Goal: Use online tool/utility: Utilize a website feature to perform a specific function

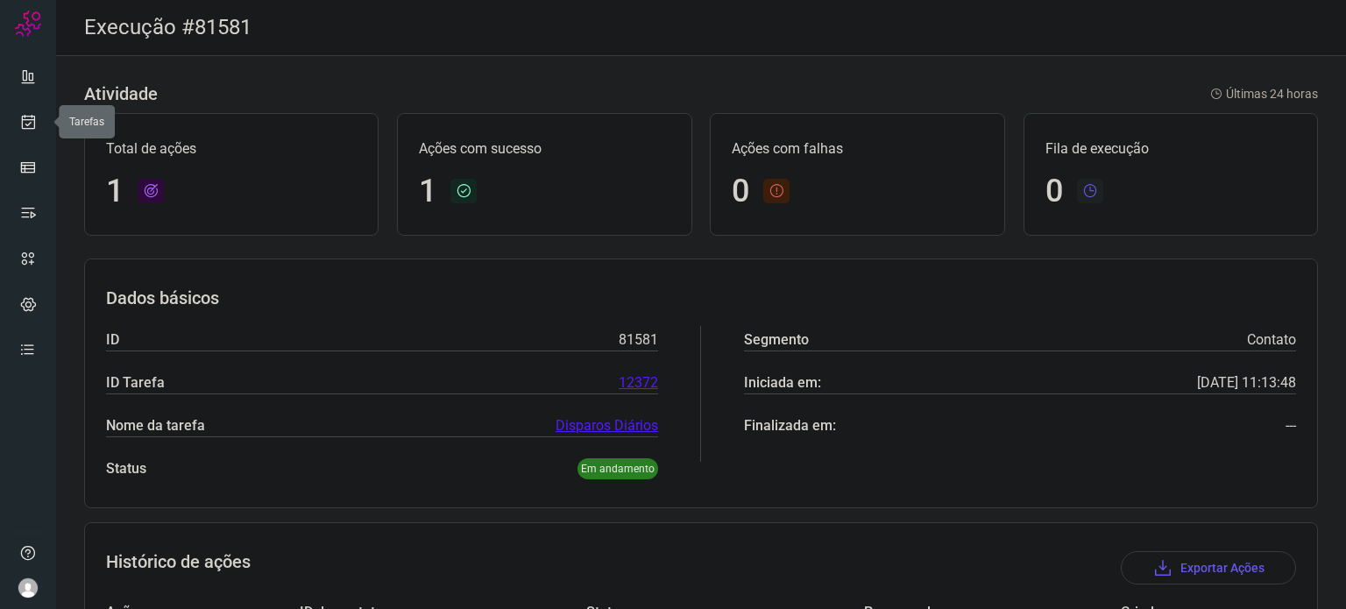
click at [25, 123] on icon at bounding box center [28, 122] width 18 height 18
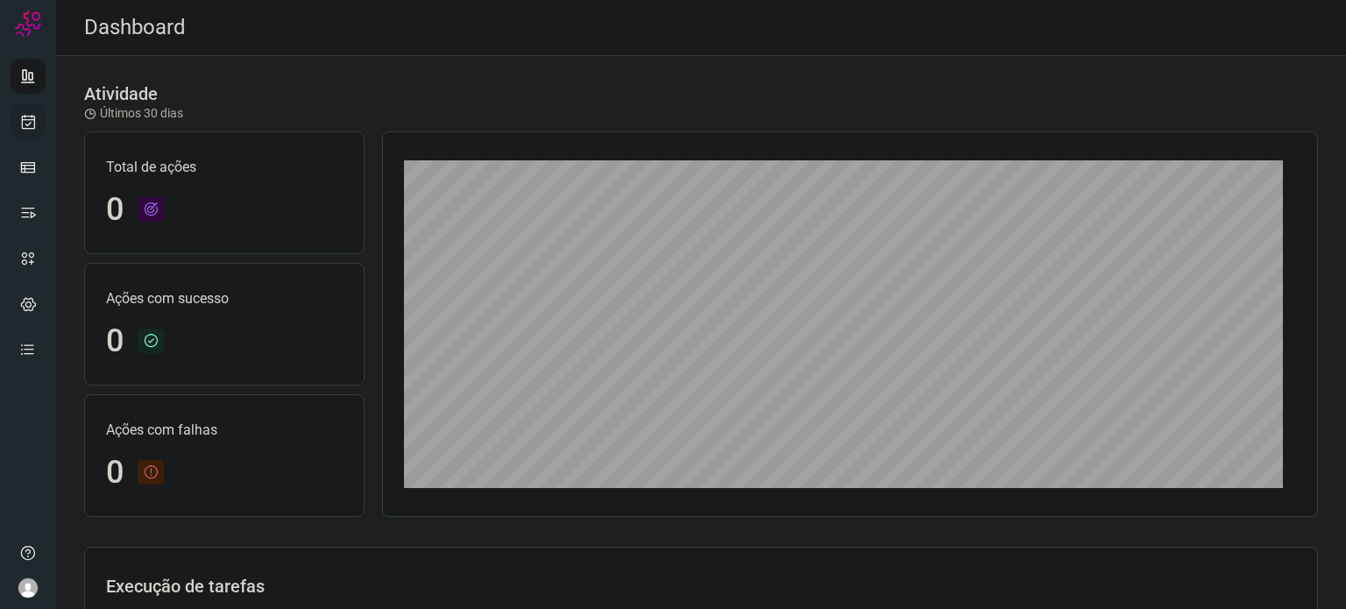
click at [43, 132] on link at bounding box center [28, 121] width 35 height 35
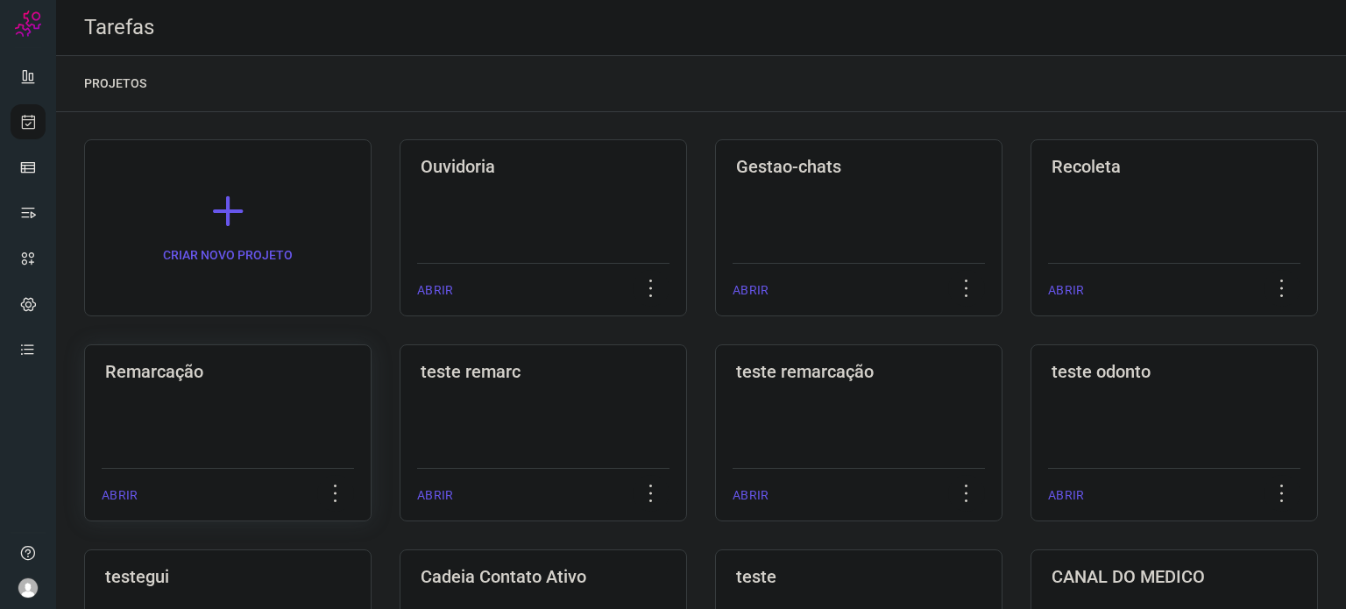
click at [297, 370] on h3 "Remarcação" at bounding box center [227, 371] width 245 height 21
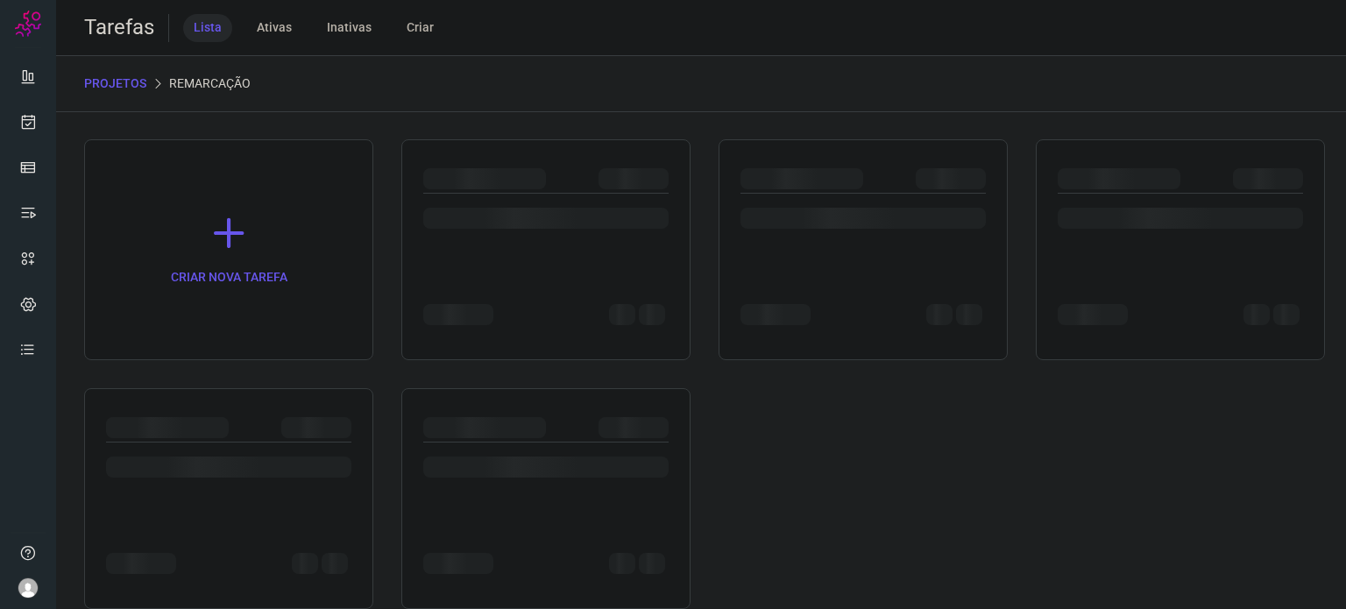
click at [297, 370] on div "CRIAR NOVA TAREFA" at bounding box center [701, 374] width 1234 height 470
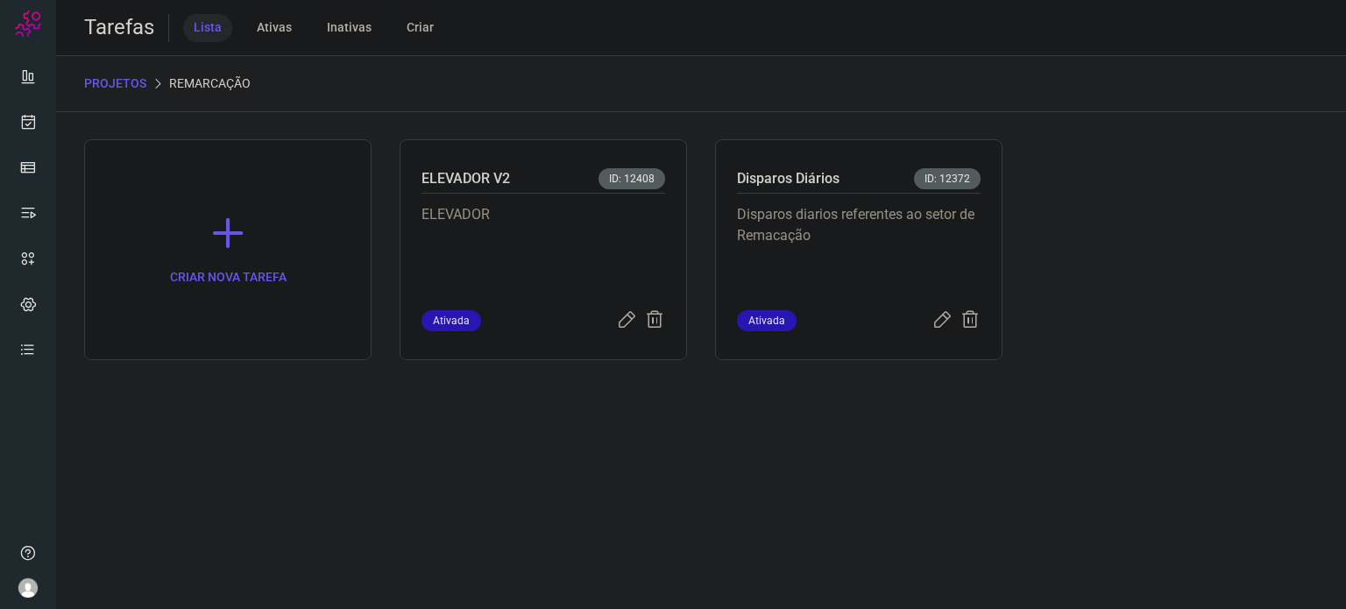
click at [806, 259] on p "Disparos diarios referentes ao setor de Remacação" at bounding box center [859, 248] width 244 height 88
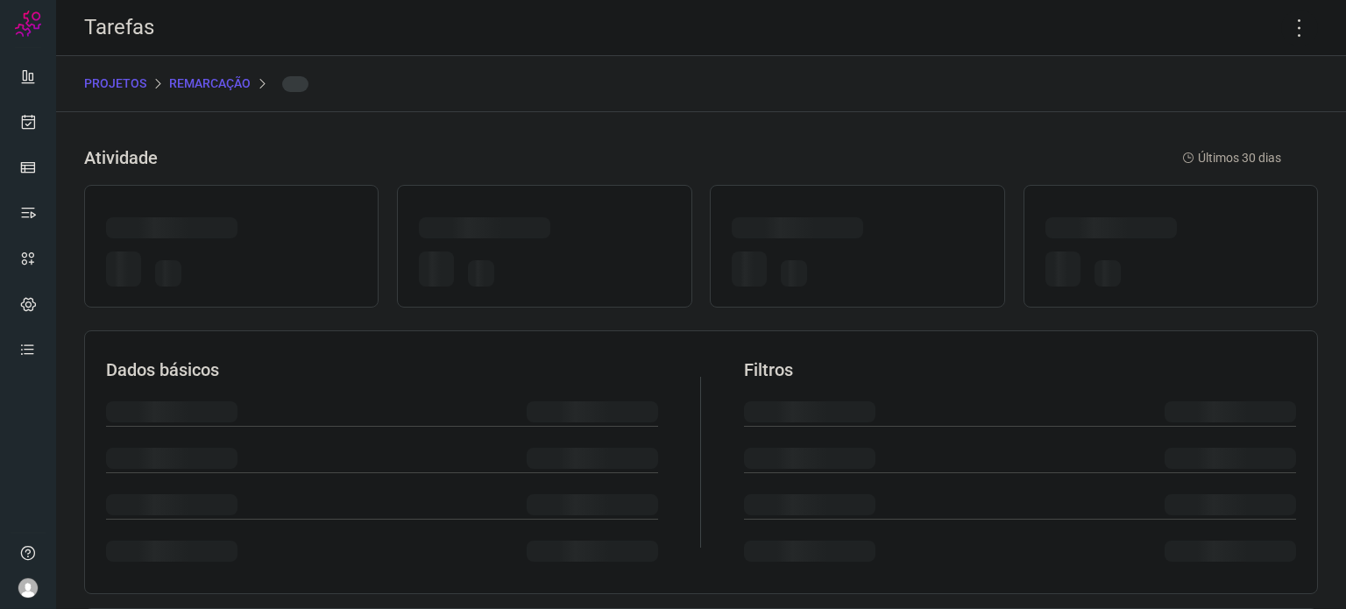
click at [806, 259] on div at bounding box center [857, 272] width 251 height 41
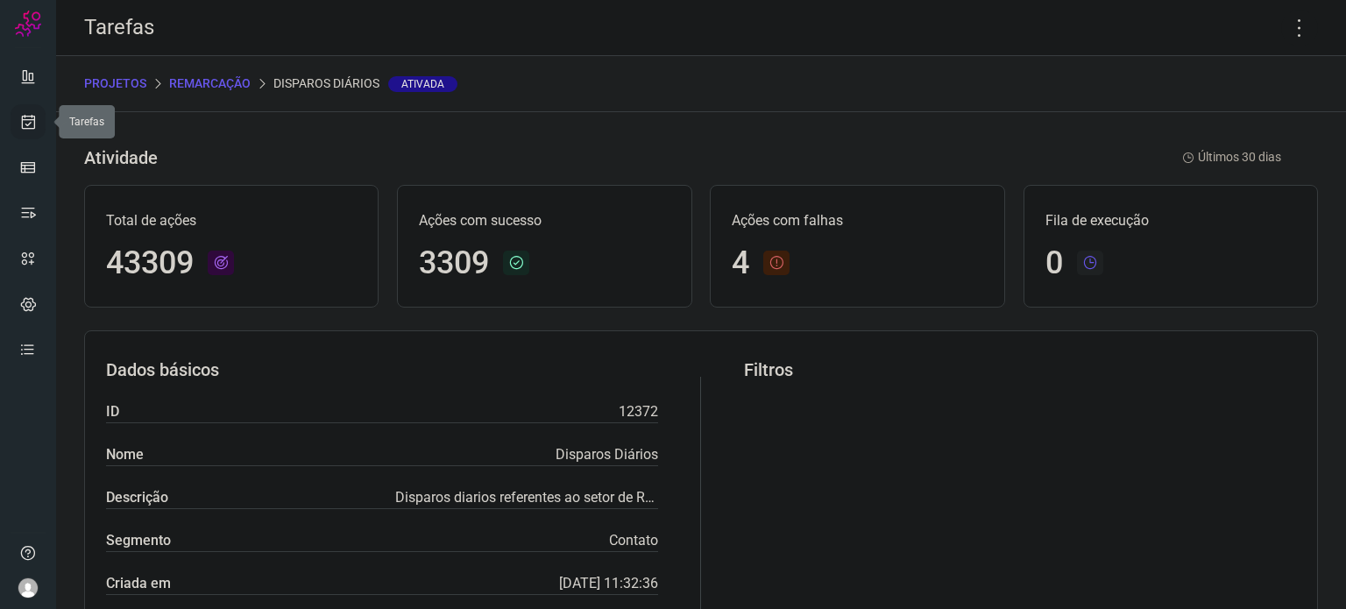
click at [42, 116] on link at bounding box center [28, 121] width 35 height 35
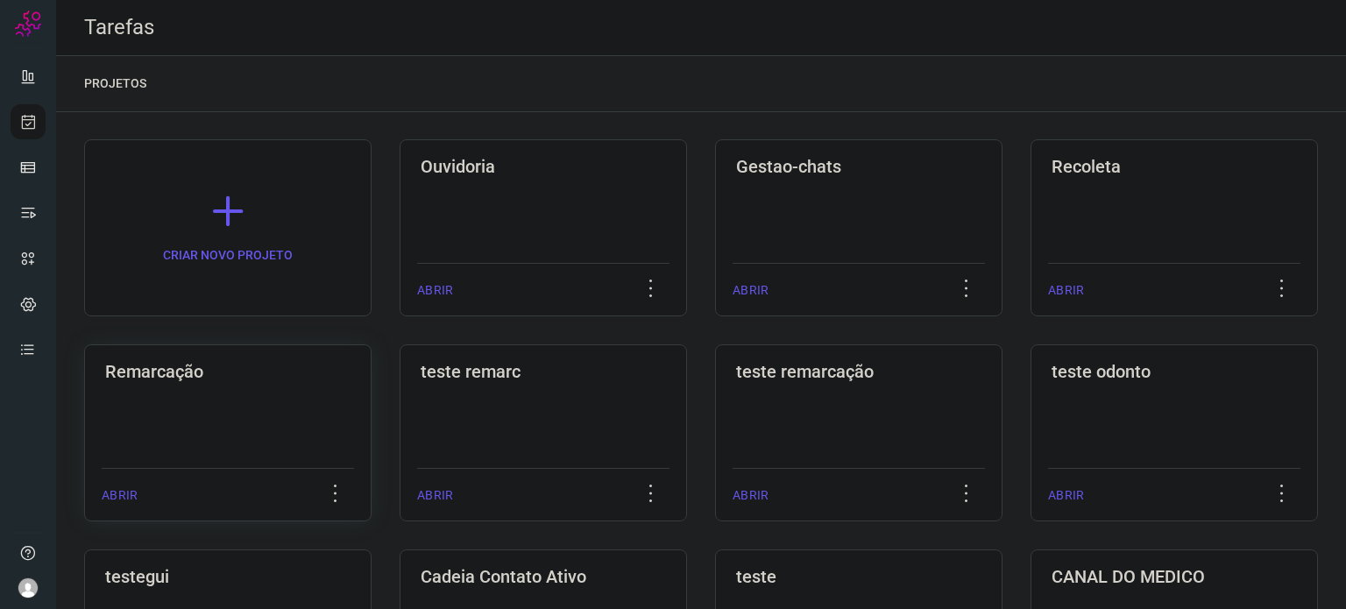
drag, startPoint x: 190, startPoint y: 422, endPoint x: 181, endPoint y: 429, distance: 11.4
click at [400, 435] on div "Remarcação ABRIR" at bounding box center [543, 432] width 287 height 177
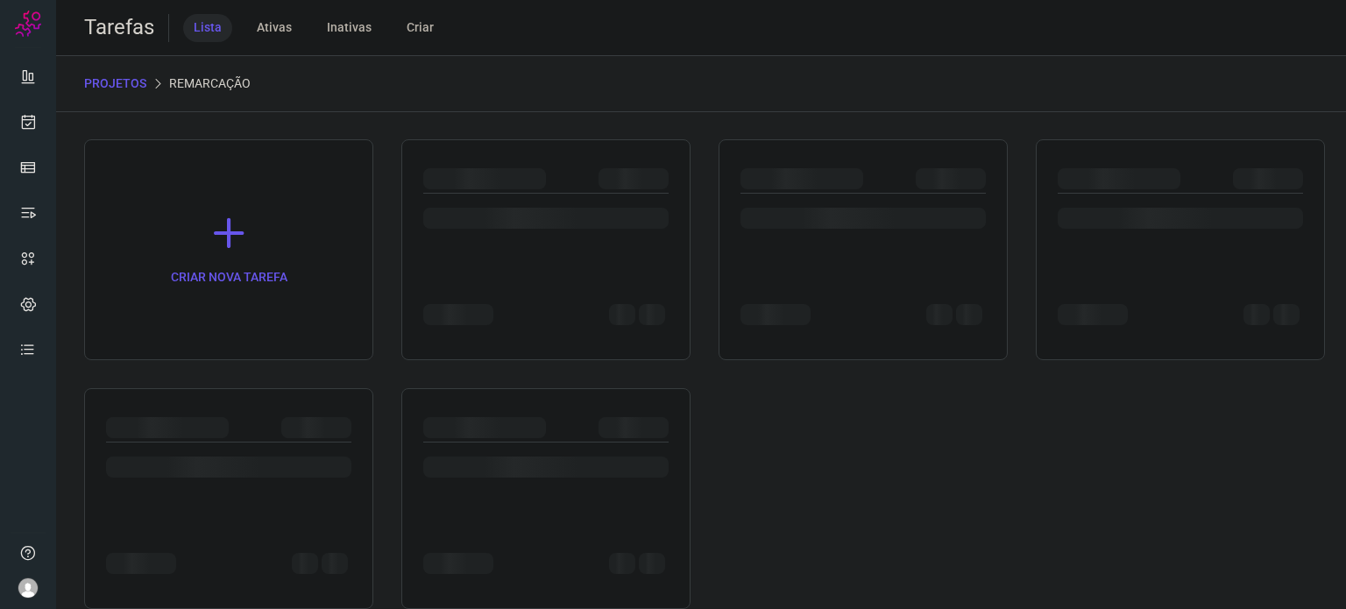
click at [181, 425] on div at bounding box center [167, 427] width 123 height 21
click at [185, 427] on div at bounding box center [167, 427] width 123 height 21
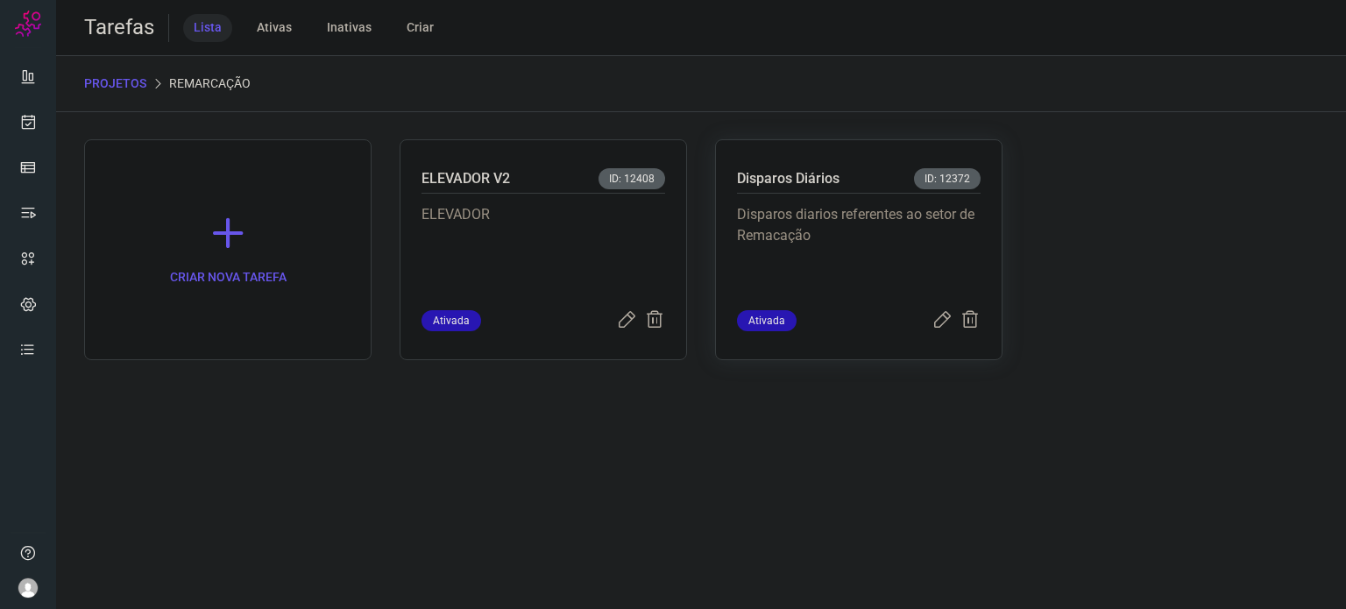
click at [951, 262] on p "Disparos diarios referentes ao setor de Remacação" at bounding box center [859, 248] width 244 height 88
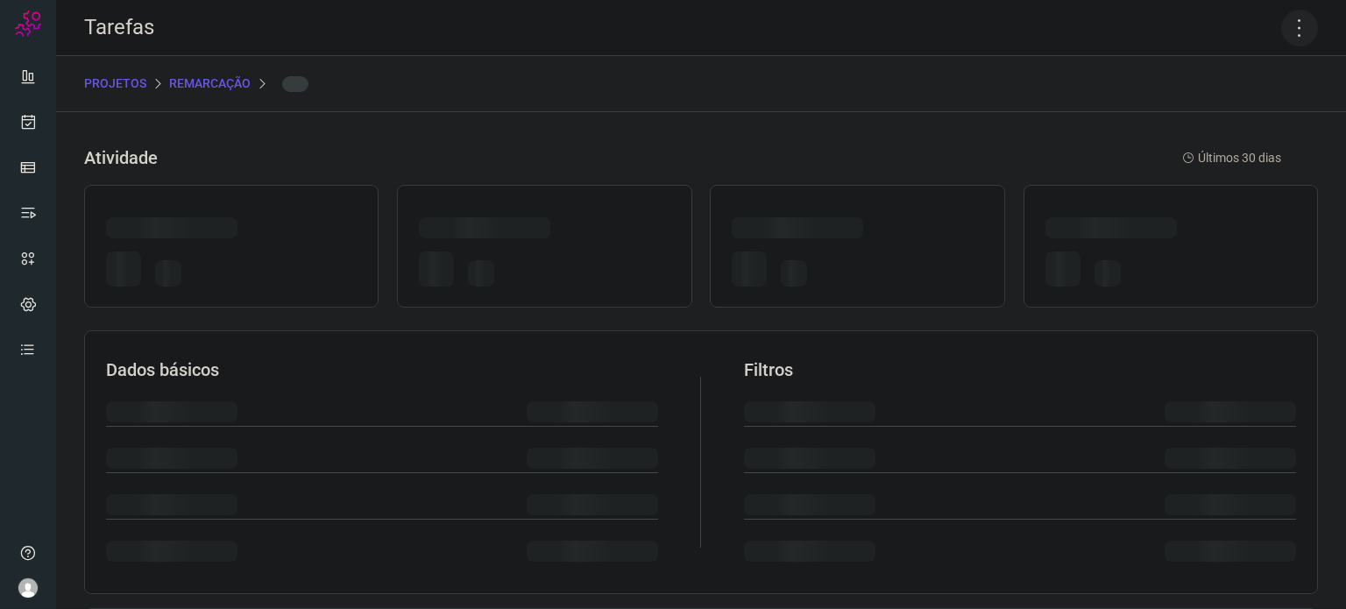
click at [1285, 30] on icon at bounding box center [1299, 28] width 37 height 37
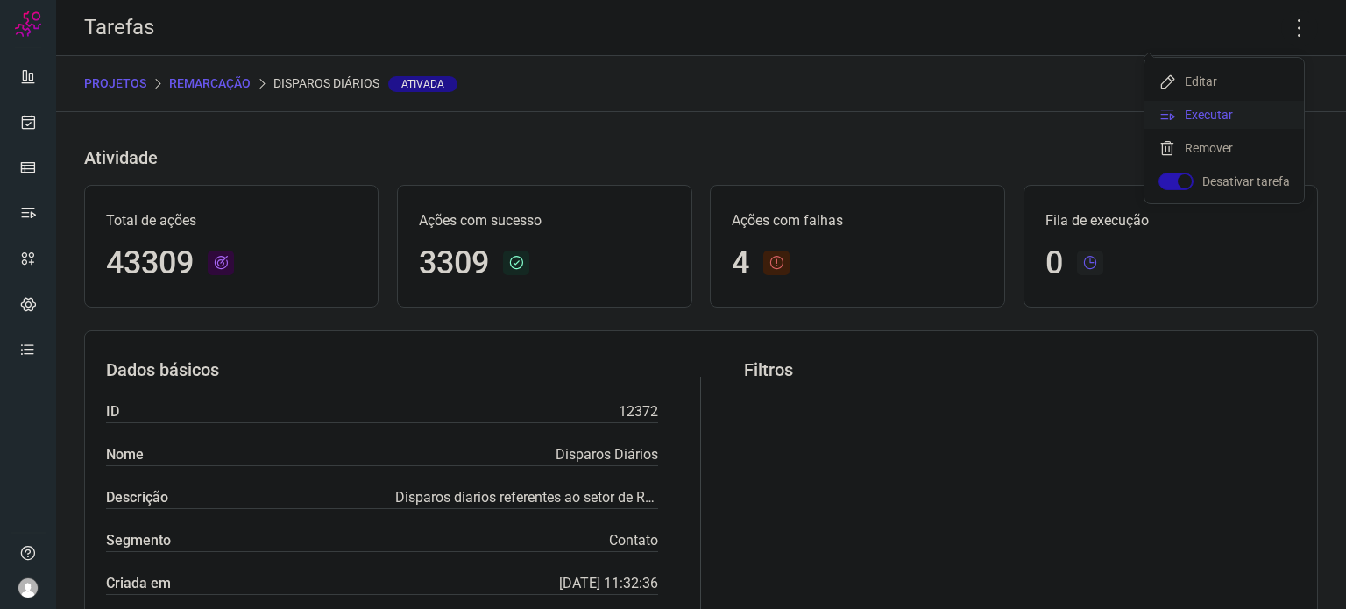
click at [1247, 113] on li "Executar" at bounding box center [1225, 115] width 160 height 28
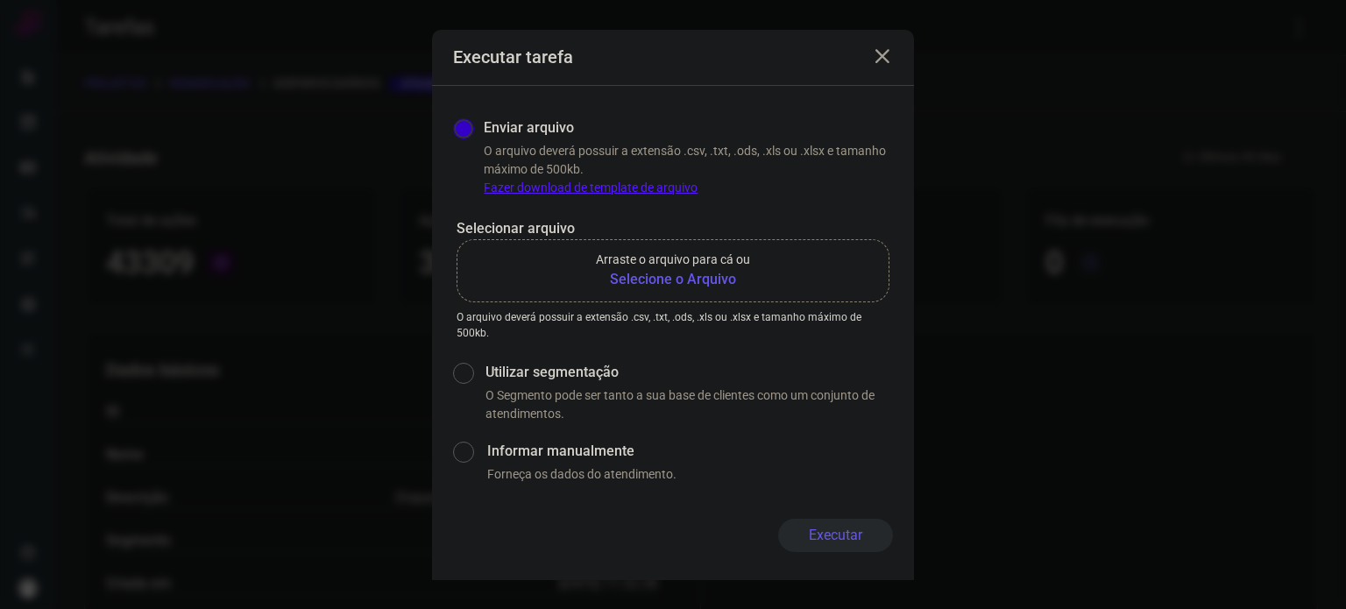
click at [656, 279] on b "Selecione o Arquivo" at bounding box center [673, 279] width 154 height 21
click at [0, 0] on input "Arraste o arquivo para cá ou Selecione o Arquivo" at bounding box center [0, 0] width 0 height 0
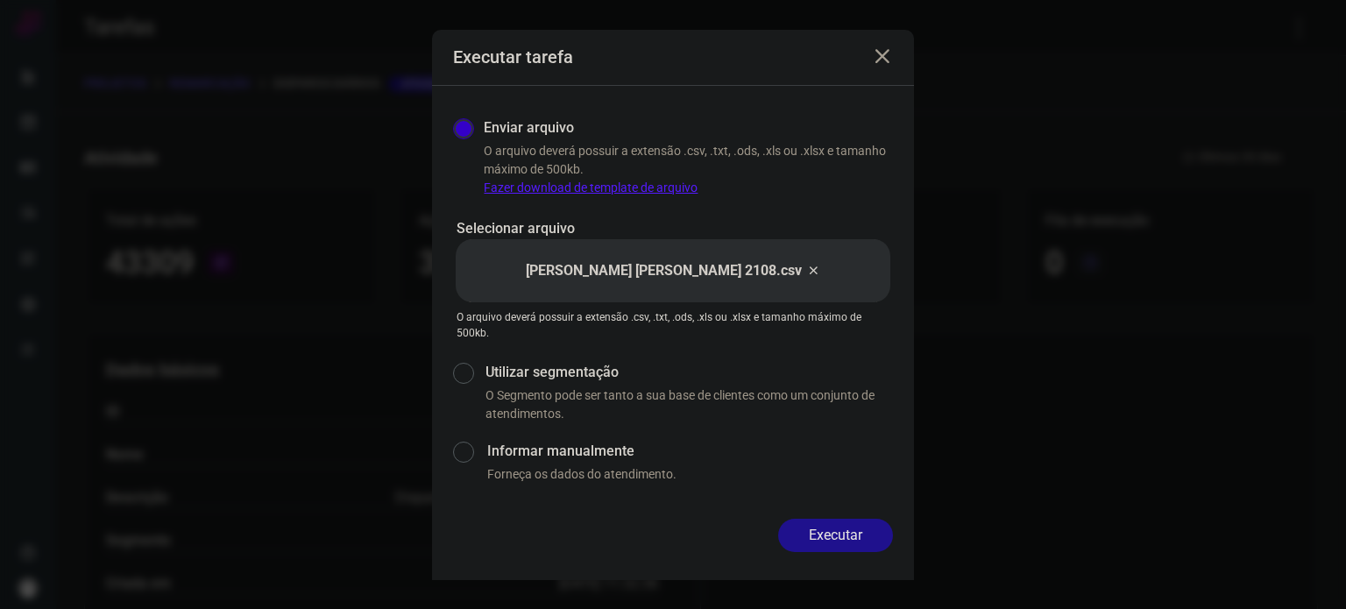
click at [862, 536] on button "Executar" at bounding box center [835, 535] width 115 height 33
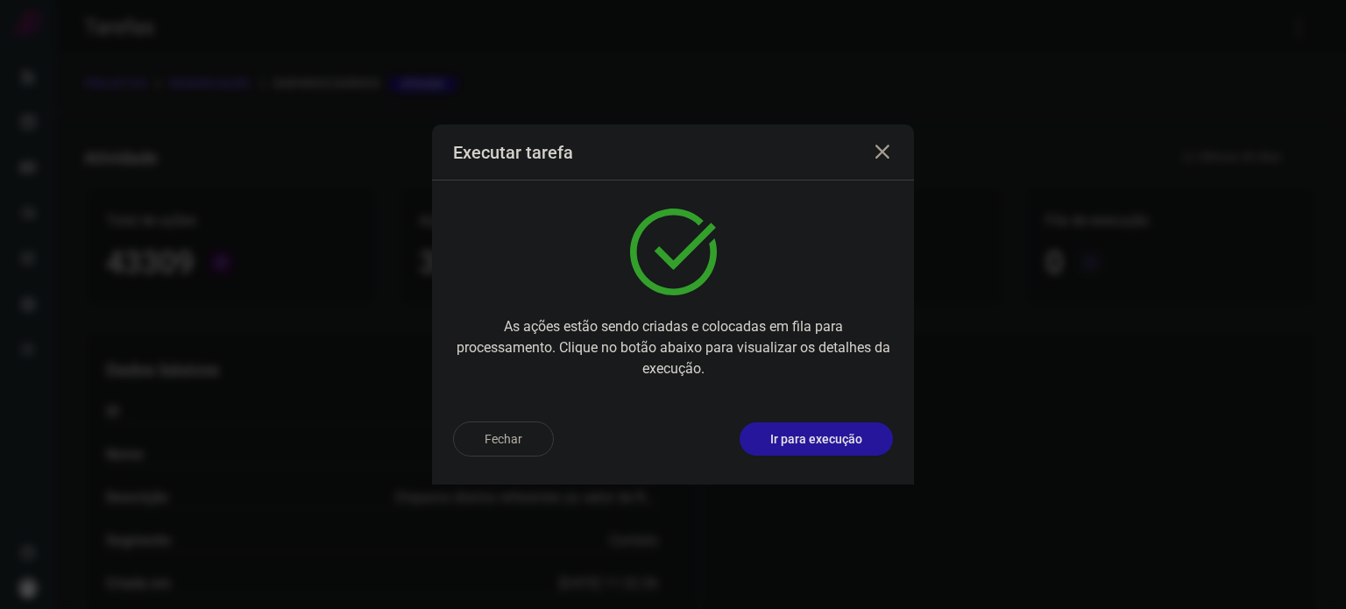
click at [820, 448] on p "Ir para execução" at bounding box center [816, 439] width 92 height 18
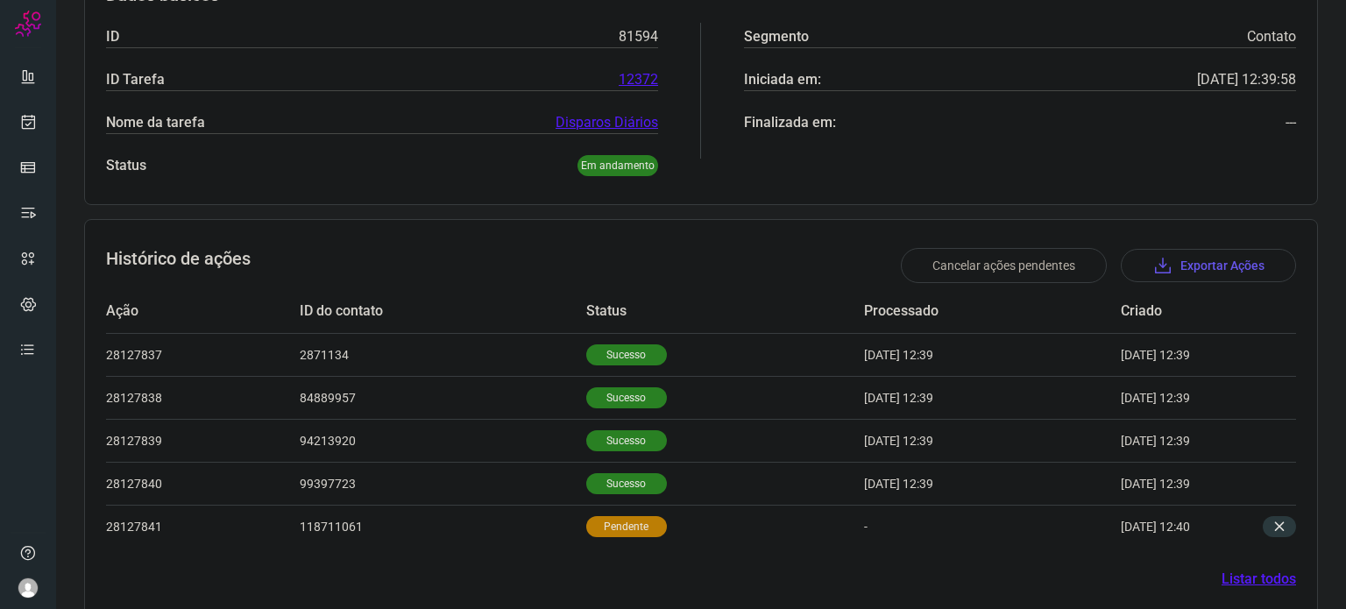
scroll to position [329, 0]
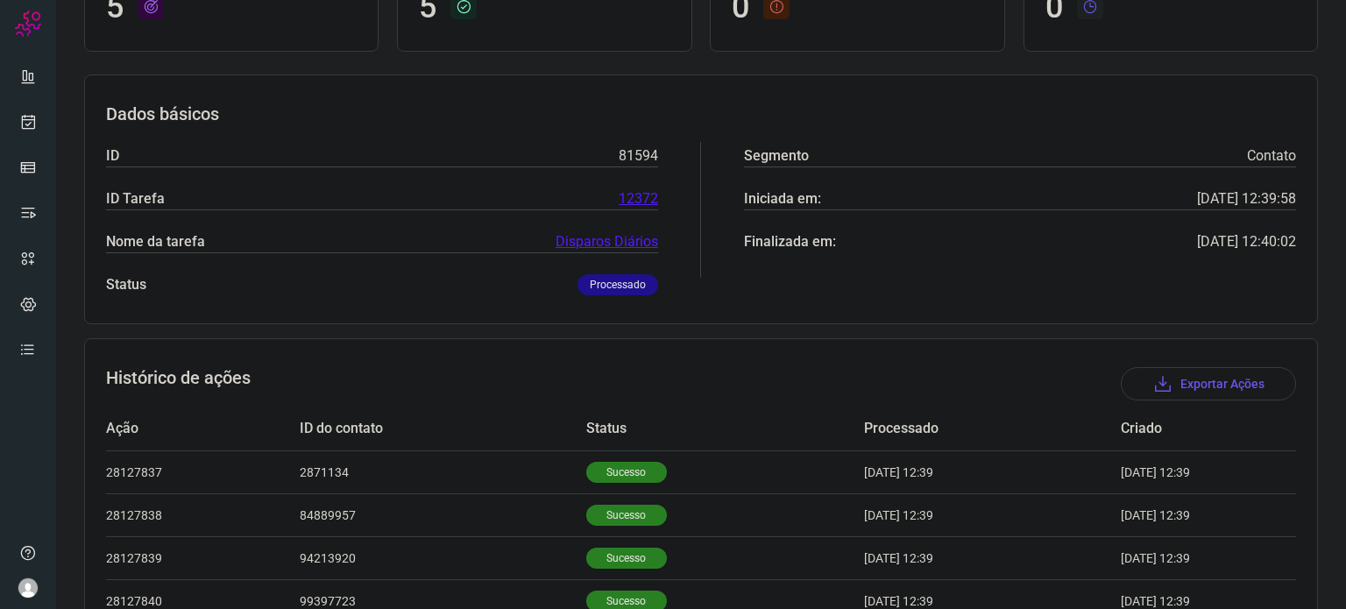
scroll to position [327, 0]
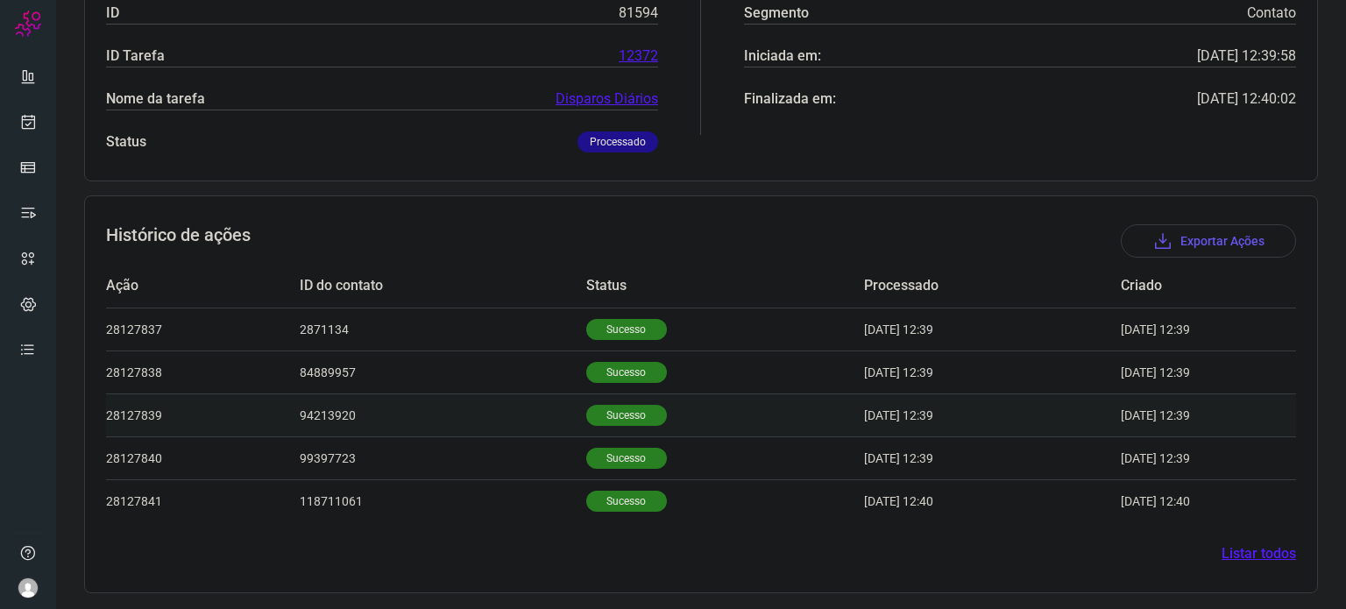
click at [596, 394] on td "Sucesso" at bounding box center [725, 415] width 278 height 43
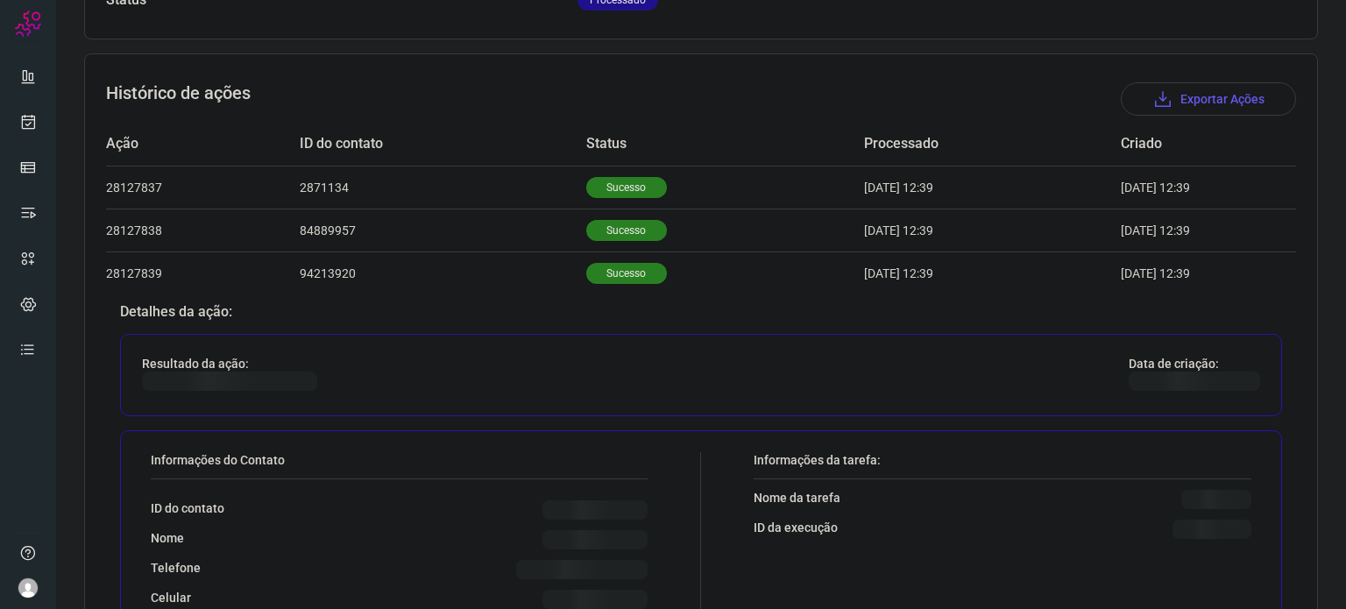
scroll to position [590, 0]
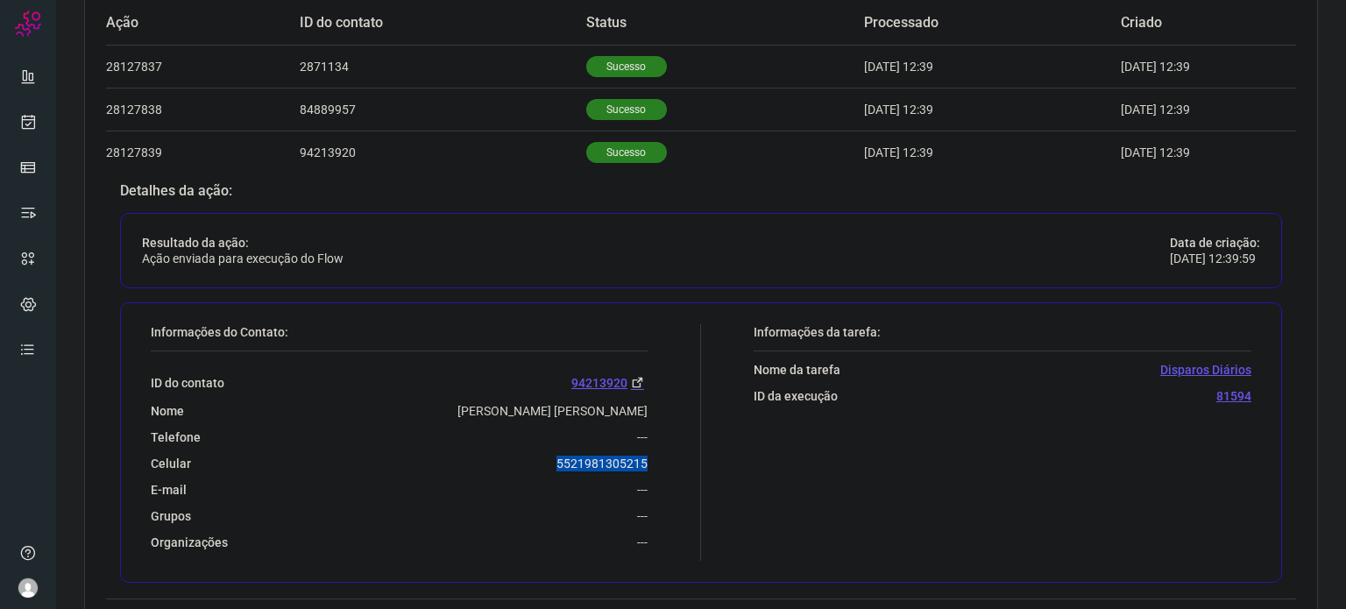
drag, startPoint x: 548, startPoint y: 462, endPoint x: 639, endPoint y: 462, distance: 91.2
click at [639, 462] on div "Celular 5521981305215" at bounding box center [399, 464] width 497 height 16
copy p "5521981305215"
click at [42, 121] on link at bounding box center [28, 121] width 35 height 35
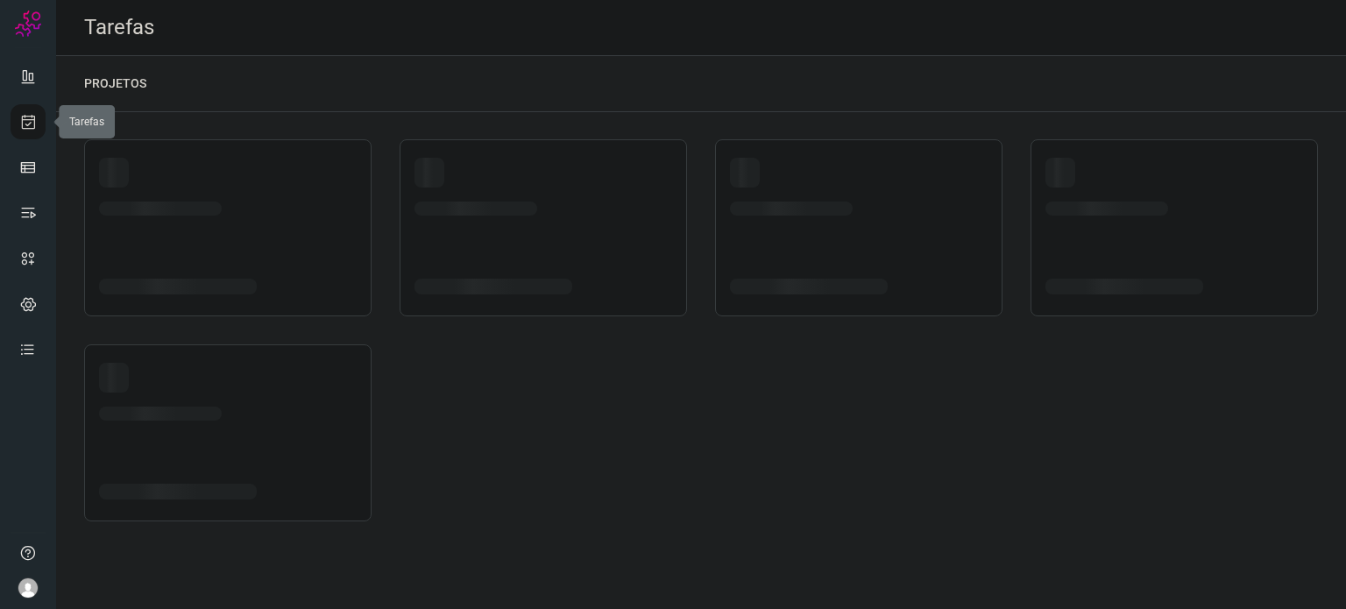
click at [39, 122] on link at bounding box center [28, 121] width 35 height 35
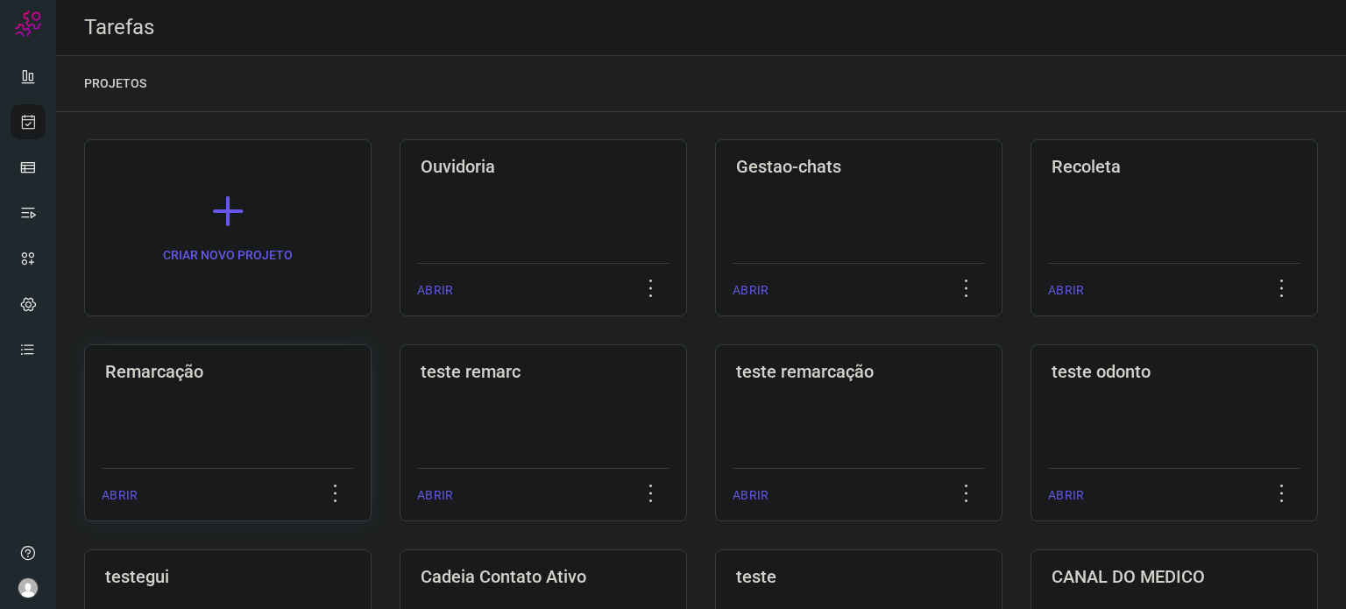
click at [400, 402] on div "Remarcação ABRIR" at bounding box center [543, 432] width 287 height 177
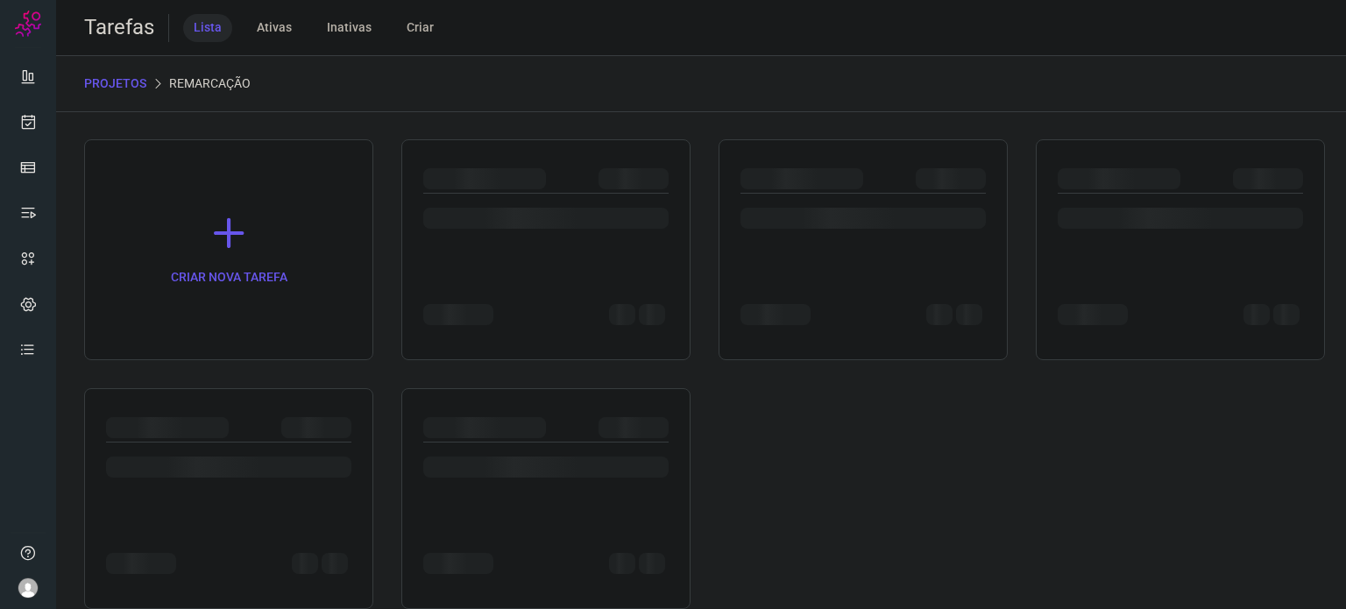
click at [232, 402] on div at bounding box center [228, 498] width 289 height 221
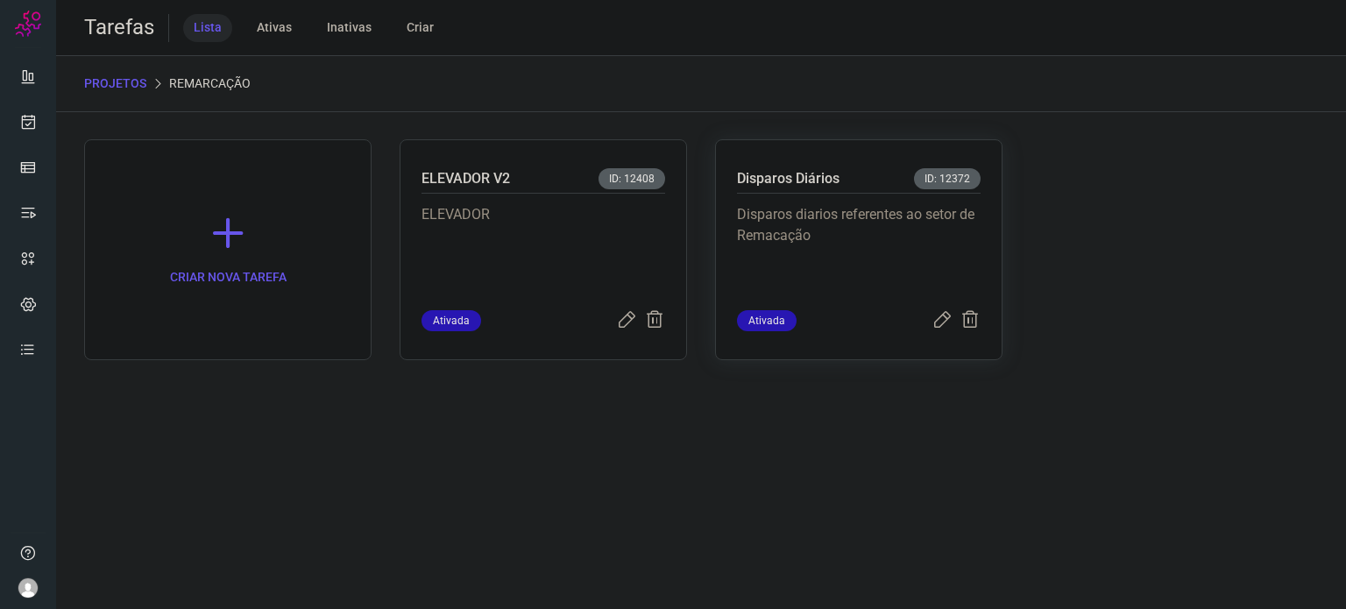
click at [847, 224] on p "Disparos diarios referentes ao setor de Remacação" at bounding box center [859, 248] width 244 height 88
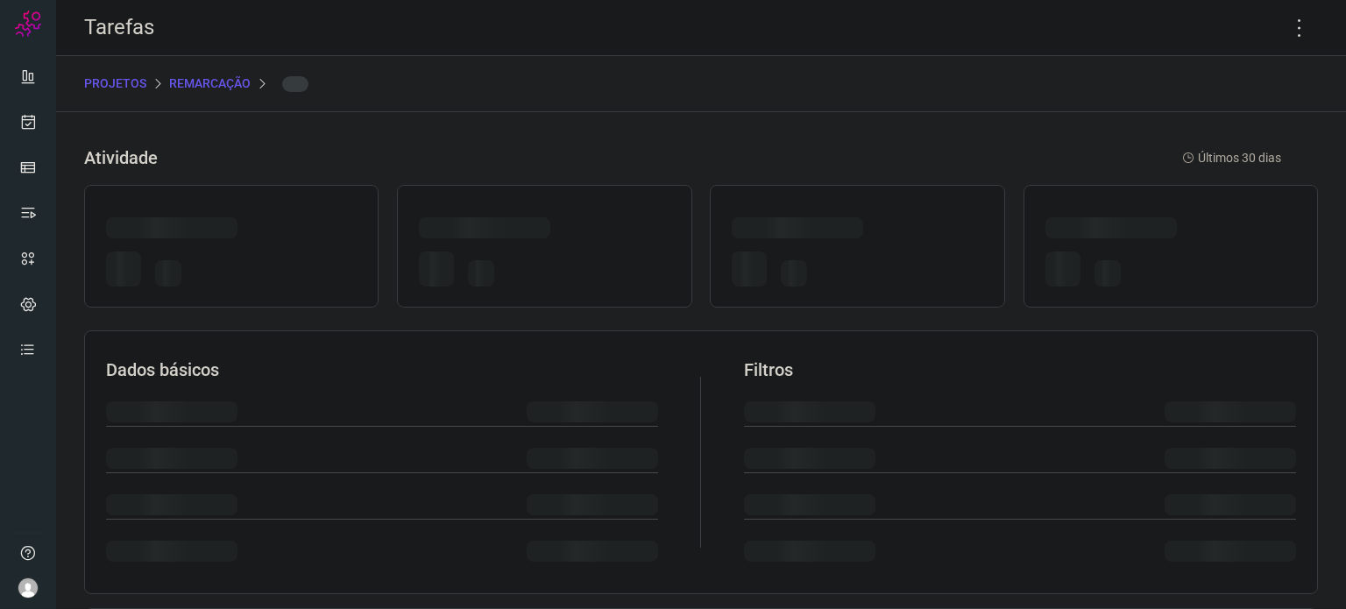
click at [846, 224] on div at bounding box center [797, 227] width 131 height 21
click at [1283, 31] on icon at bounding box center [1299, 28] width 37 height 37
click at [1288, 27] on icon at bounding box center [1299, 28] width 37 height 37
drag, startPoint x: 1317, startPoint y: 11, endPoint x: 1277, endPoint y: 29, distance: 43.5
click at [1311, 12] on div "Tarefas" at bounding box center [701, 28] width 1290 height 56
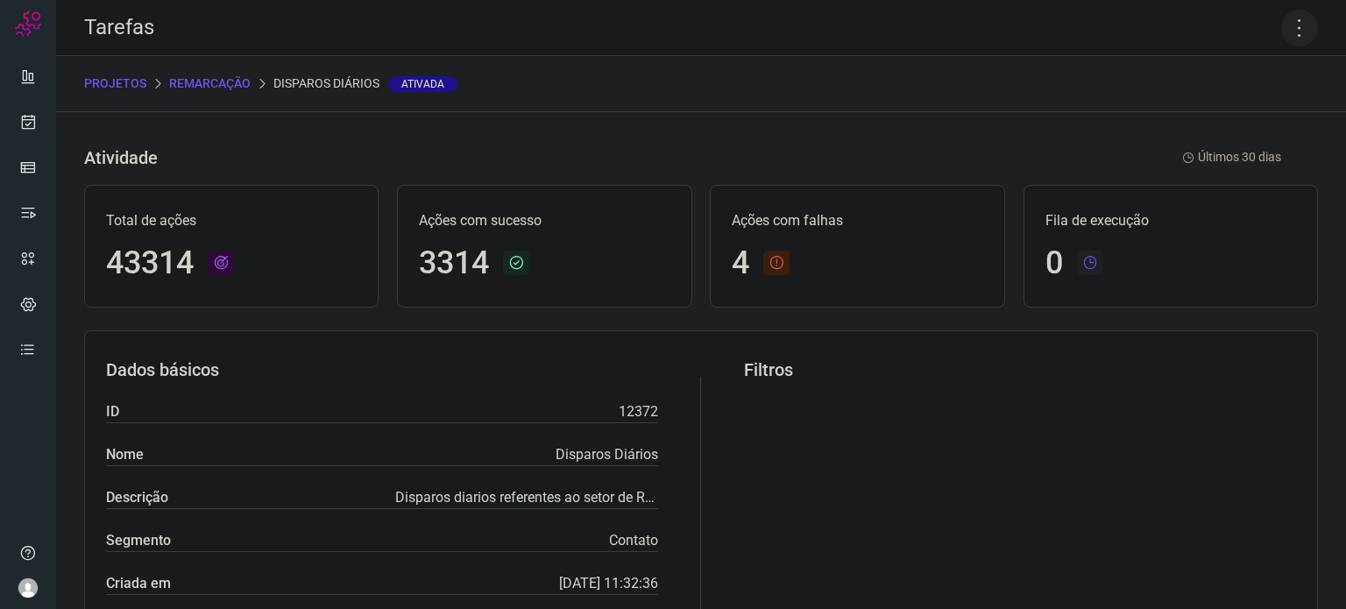
click at [1281, 32] on icon at bounding box center [1299, 28] width 37 height 37
click at [1228, 119] on li "Executar" at bounding box center [1225, 115] width 160 height 28
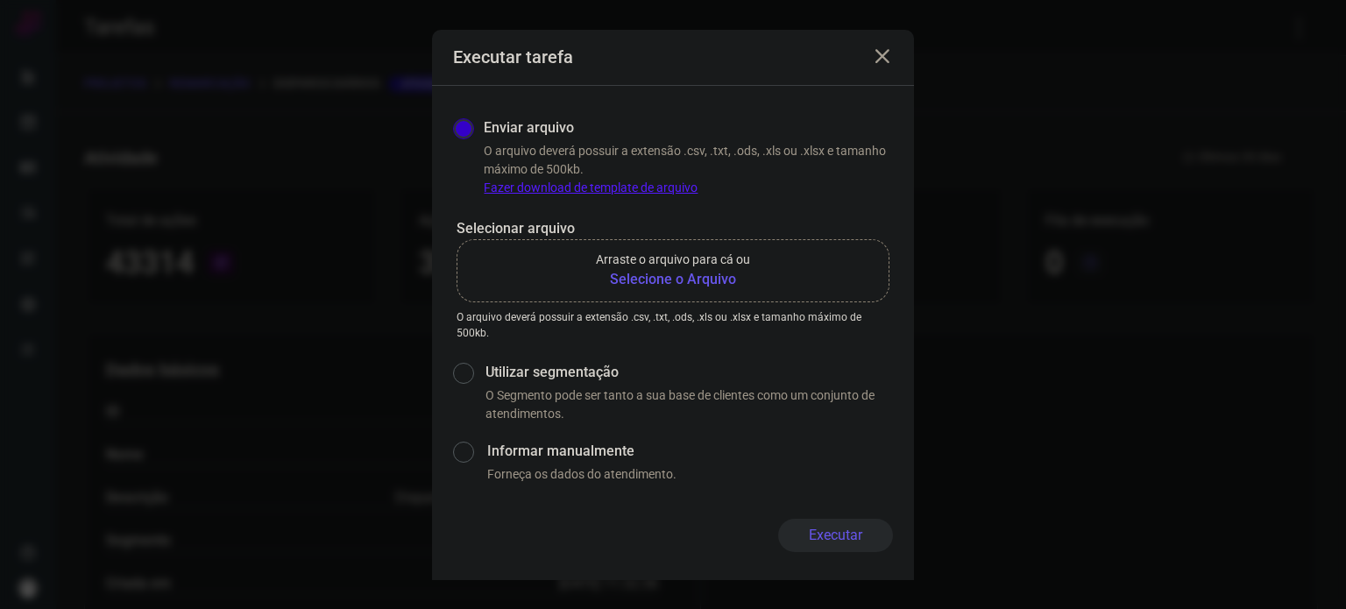
click at [617, 275] on b "Selecione o Arquivo" at bounding box center [673, 279] width 154 height 21
click at [0, 0] on input "Arraste o arquivo para cá ou Selecione o Arquivo" at bounding box center [0, 0] width 0 height 0
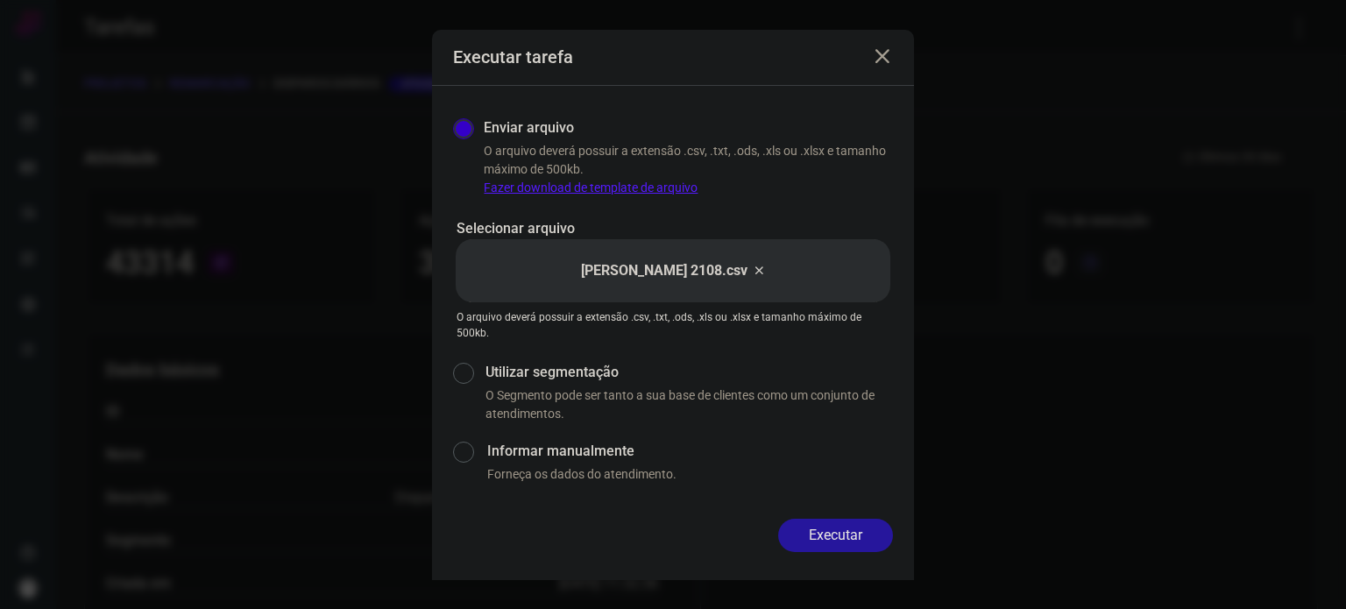
click at [838, 550] on button "Executar" at bounding box center [835, 535] width 115 height 33
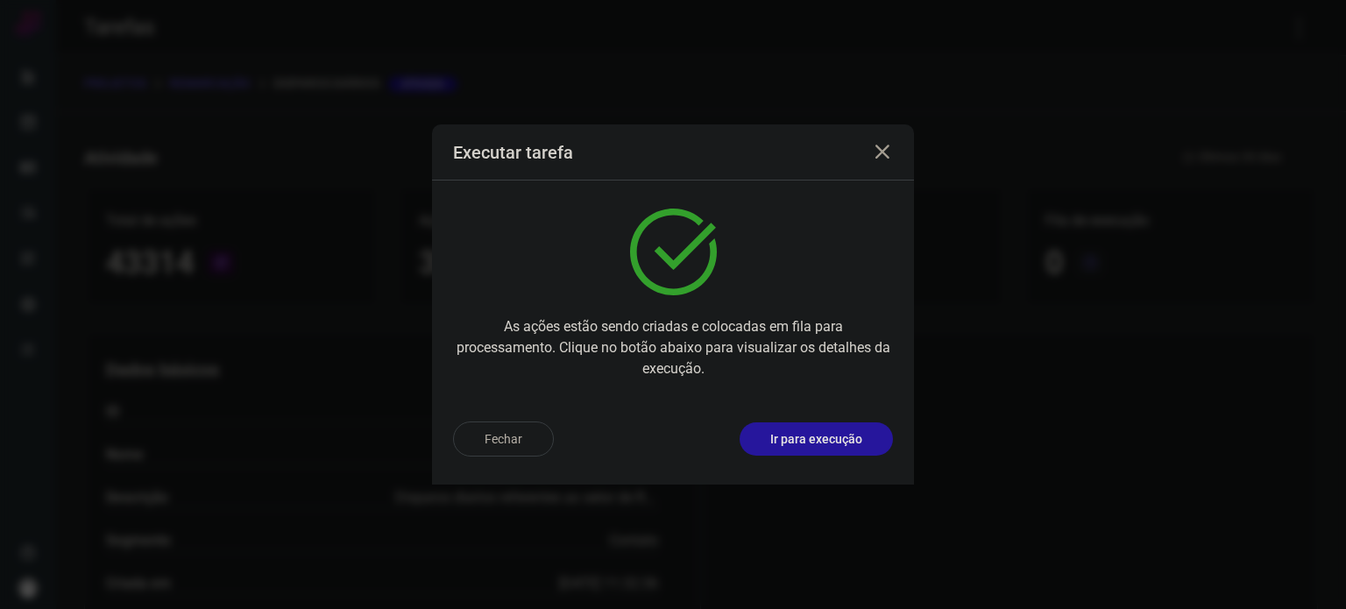
click at [845, 445] on p "Ir para execução" at bounding box center [816, 439] width 92 height 18
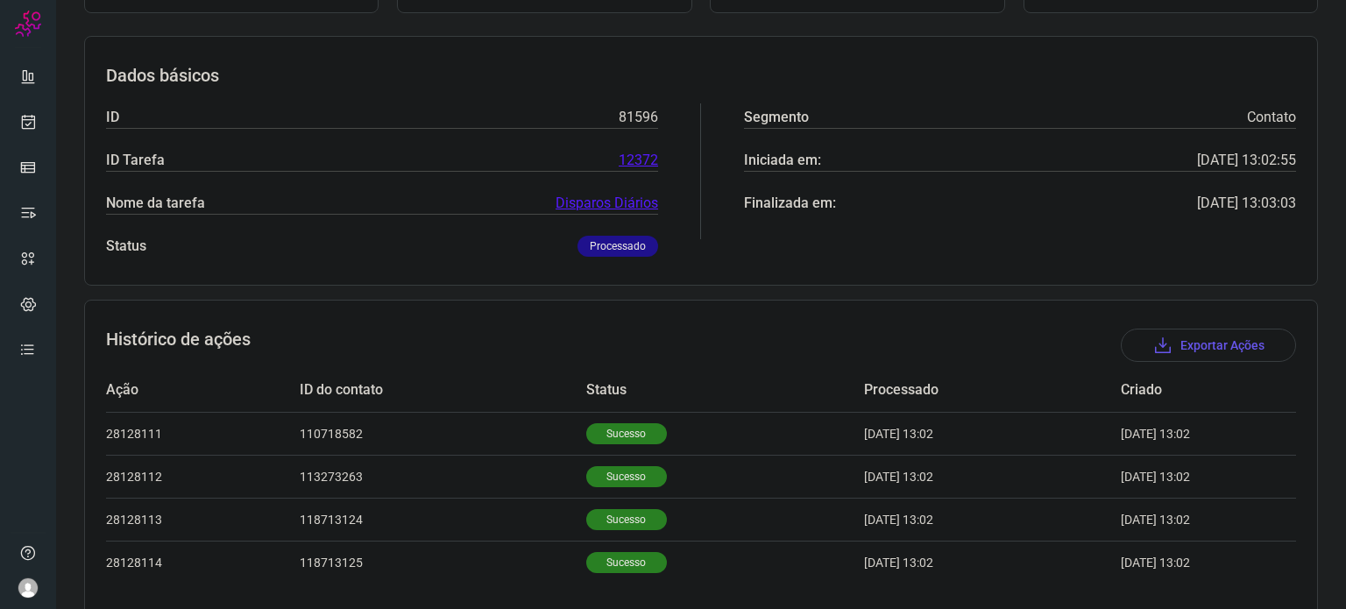
scroll to position [284, 0]
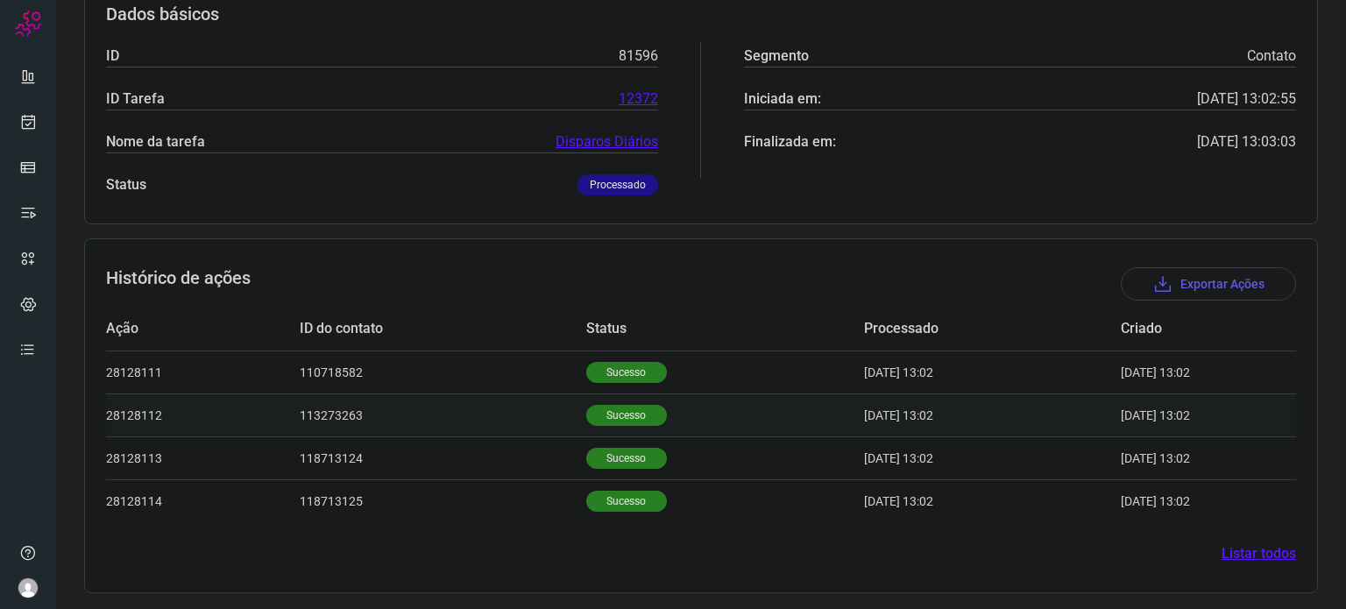
click at [606, 418] on p "Sucesso" at bounding box center [626, 415] width 81 height 21
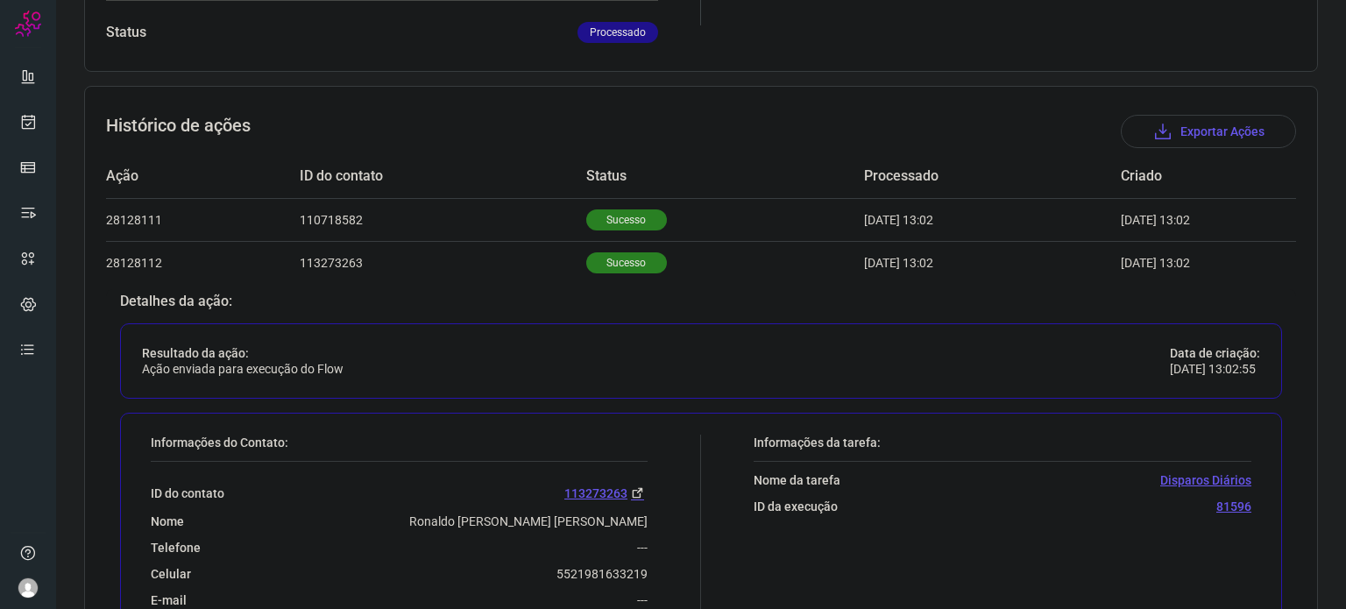
scroll to position [547, 0]
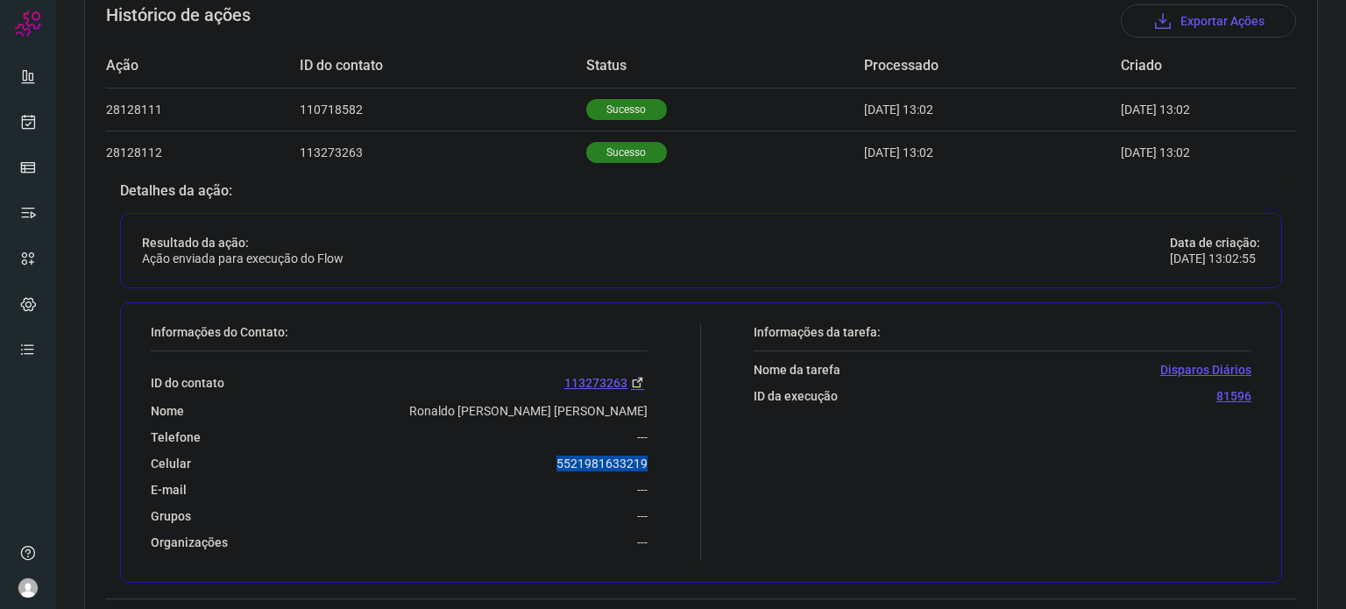
drag, startPoint x: 564, startPoint y: 462, endPoint x: 671, endPoint y: 459, distance: 106.1
click at [671, 459] on div "Informações do Contato: ID do contato 113273263 Nome Ronaldo [PERSON_NAME] [PER…" at bounding box center [421, 442] width 559 height 237
copy p "5521981633219"
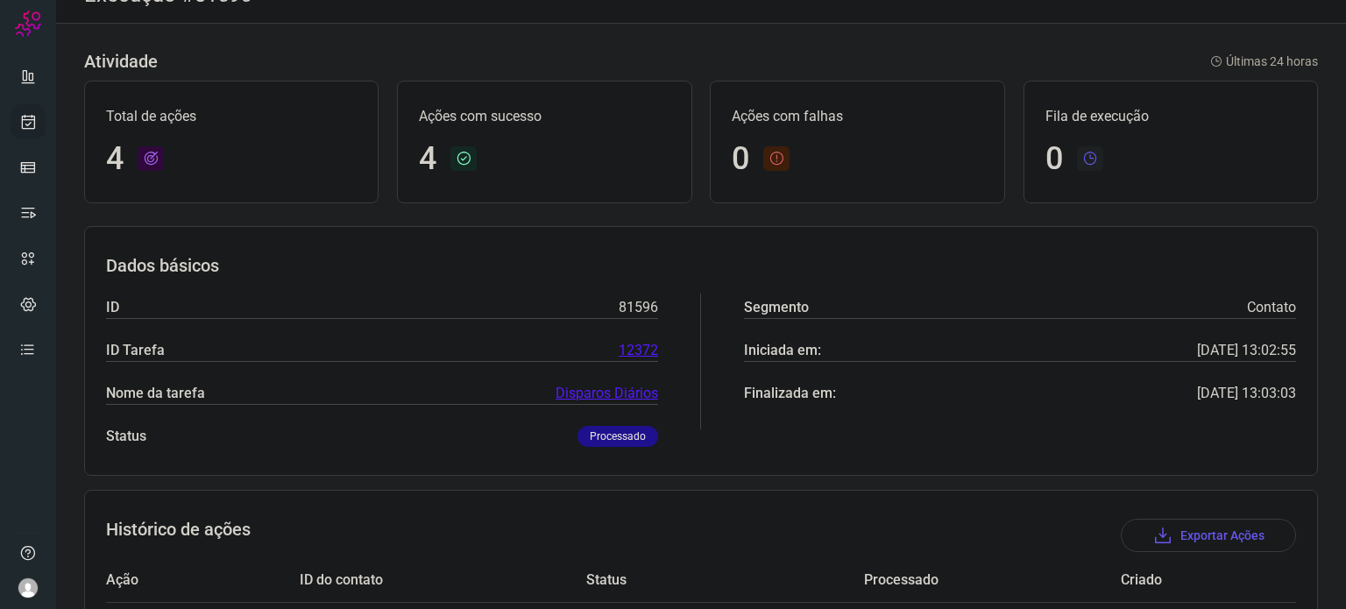
scroll to position [0, 0]
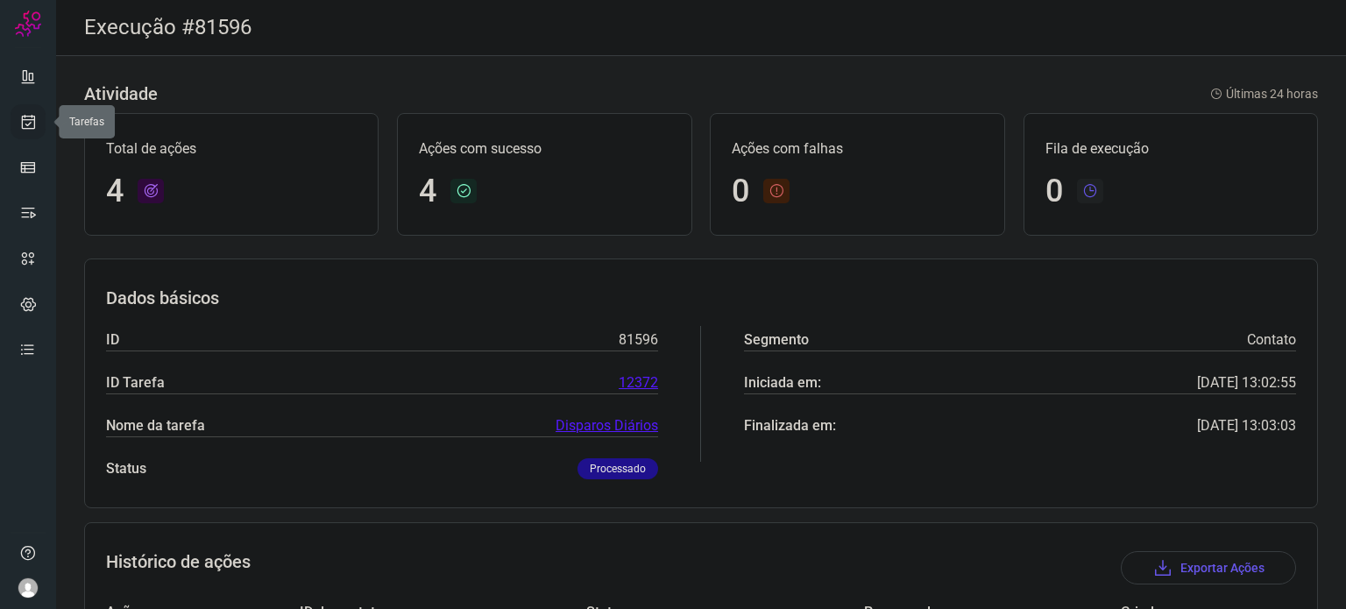
click at [23, 128] on icon at bounding box center [28, 122] width 18 height 18
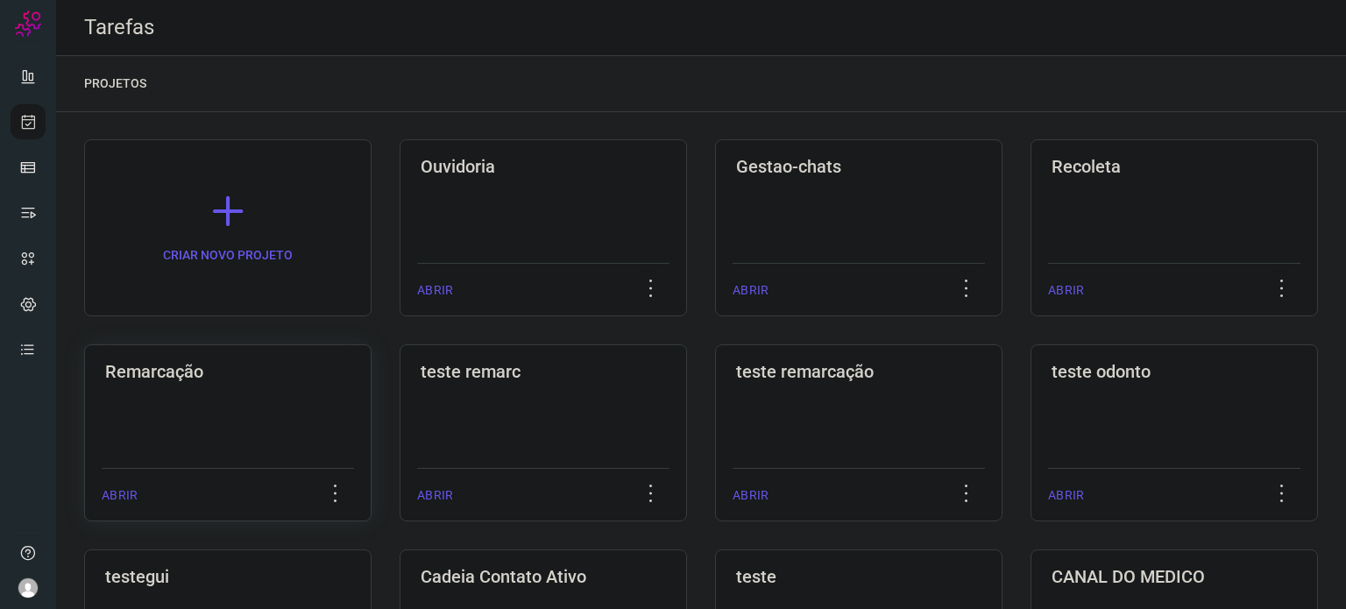
click at [400, 392] on div "Remarcação ABRIR" at bounding box center [543, 432] width 287 height 177
click at [400, 388] on div "Remarcação ABRIR" at bounding box center [543, 432] width 287 height 177
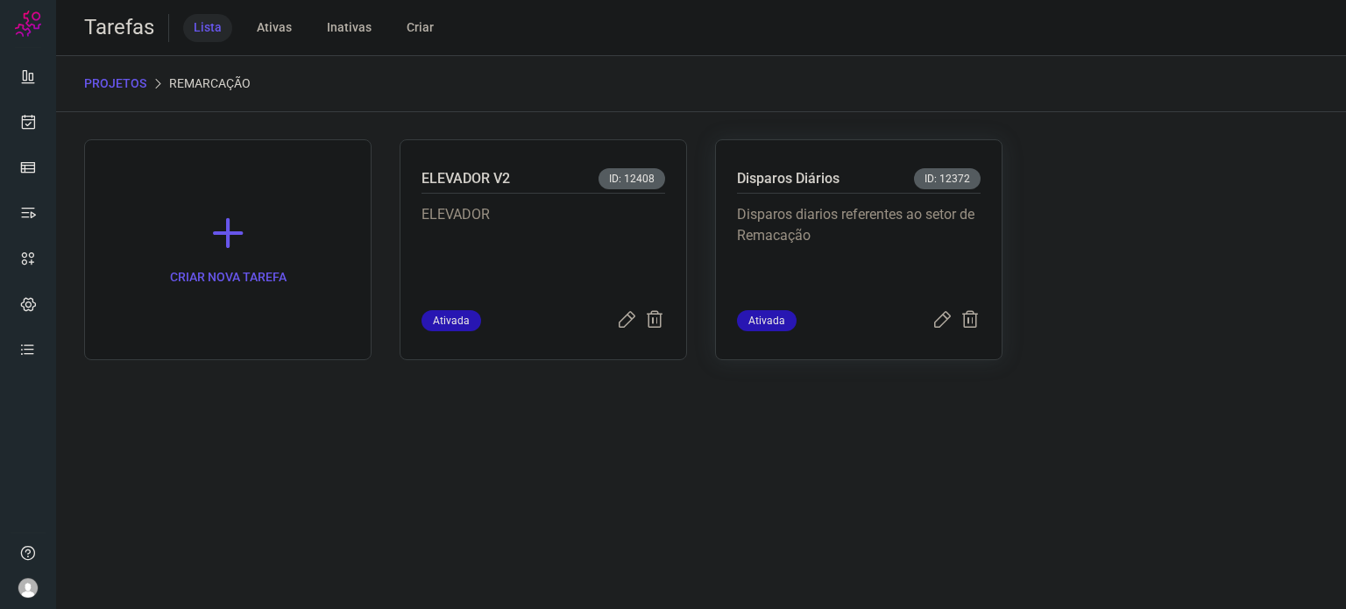
click at [870, 255] on p "Disparos diarios referentes ao setor de Remacação" at bounding box center [859, 248] width 244 height 88
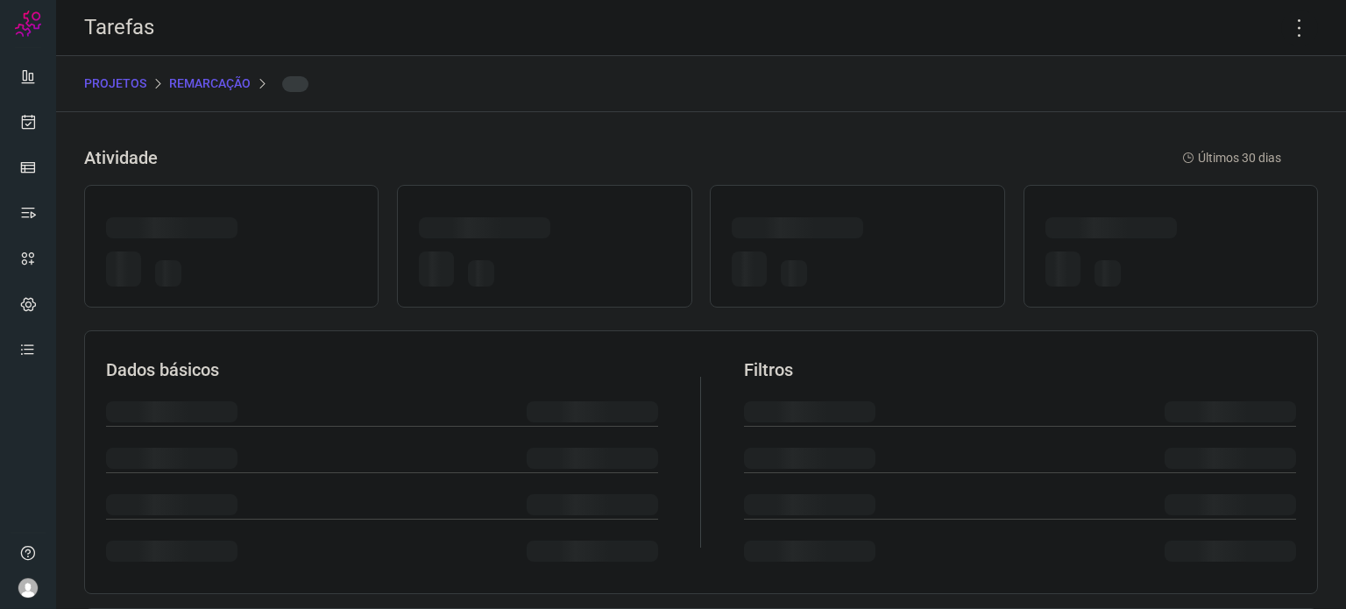
click at [871, 256] on div at bounding box center [857, 272] width 251 height 41
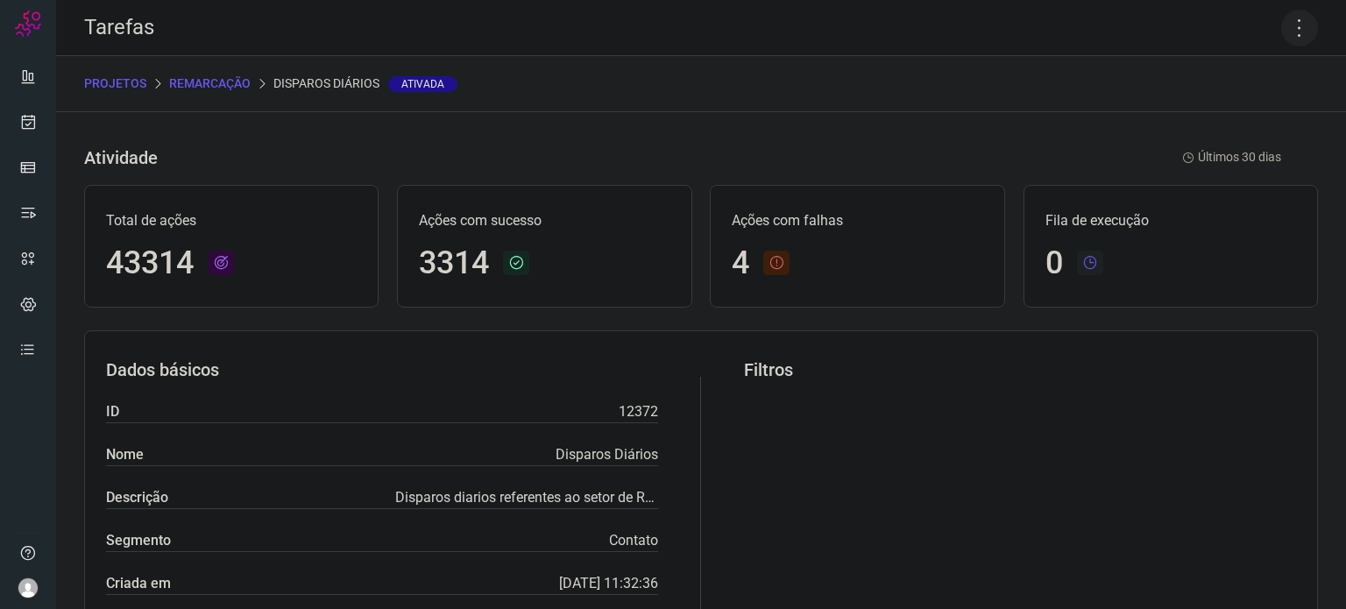
click at [1290, 28] on icon at bounding box center [1299, 28] width 37 height 37
click at [1266, 108] on li "Executar" at bounding box center [1225, 115] width 160 height 28
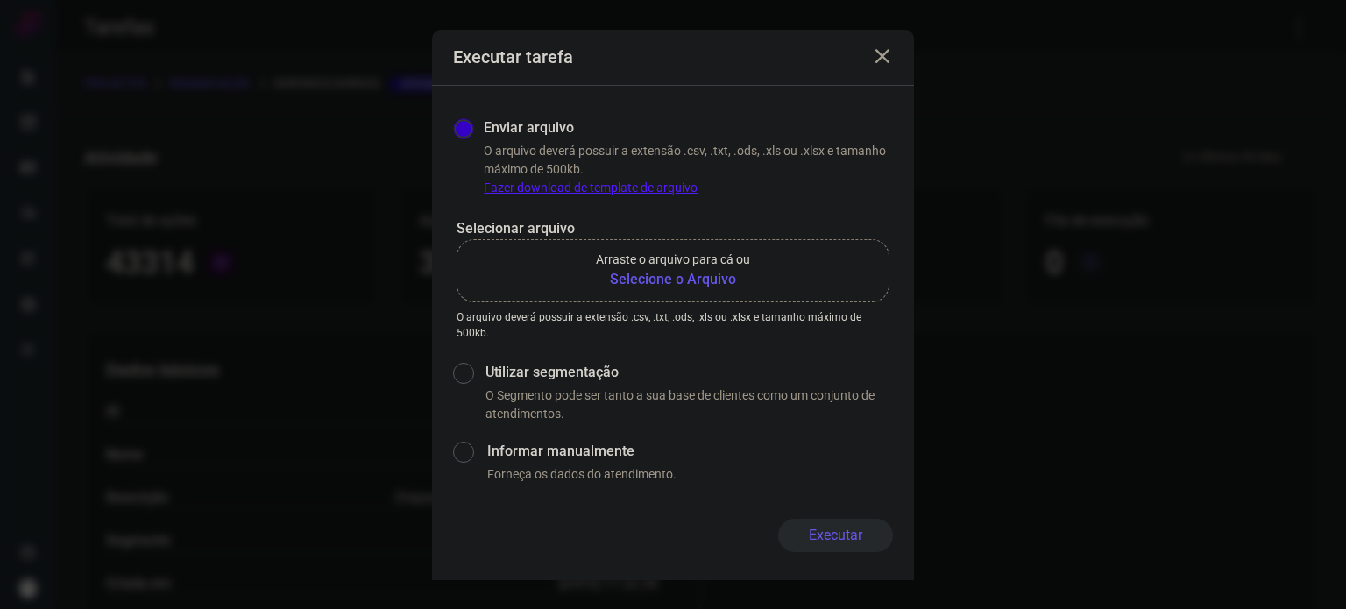
click at [662, 282] on b "Selecione o Arquivo" at bounding box center [673, 279] width 154 height 21
click at [0, 0] on input "Arraste o arquivo para cá ou Selecione o Arquivo" at bounding box center [0, 0] width 0 height 0
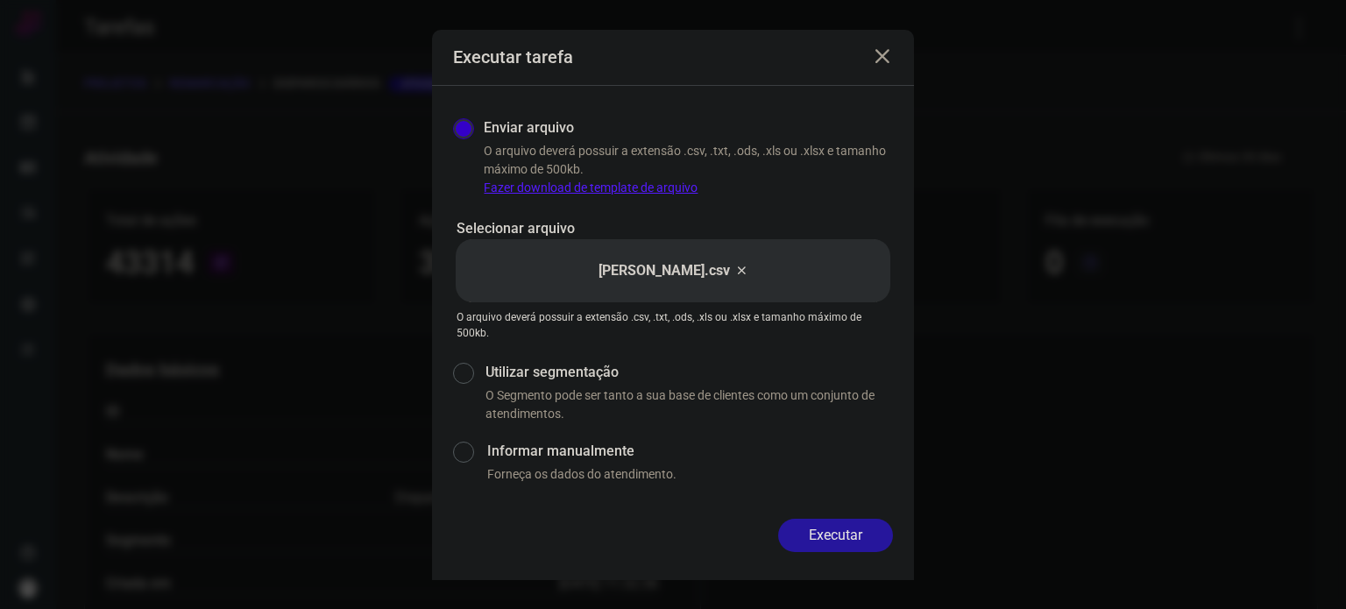
click at [841, 533] on button "Executar" at bounding box center [835, 535] width 115 height 33
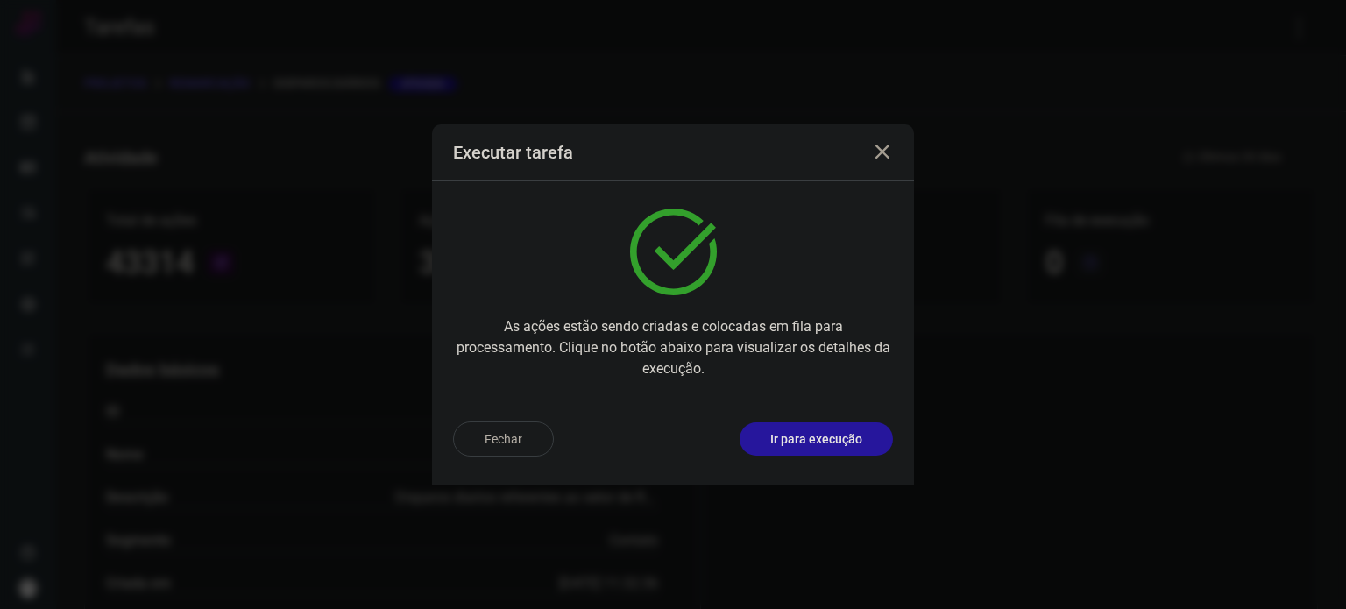
click at [806, 441] on p "Ir para execução" at bounding box center [816, 439] width 92 height 18
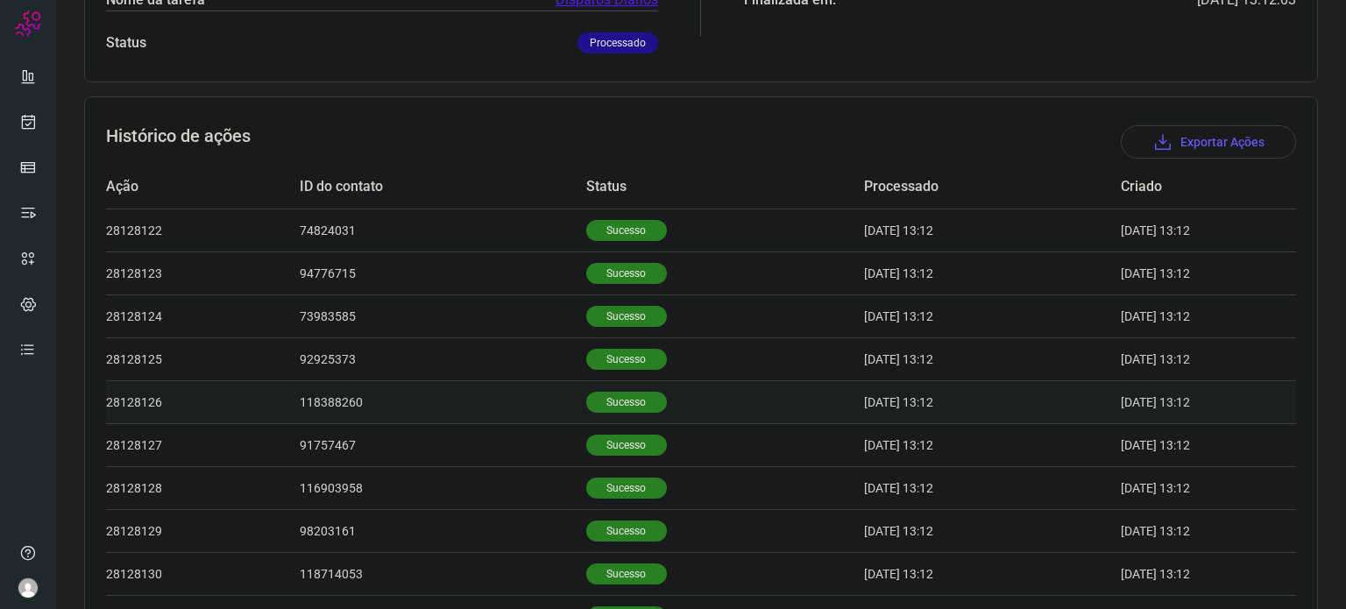
scroll to position [438, 0]
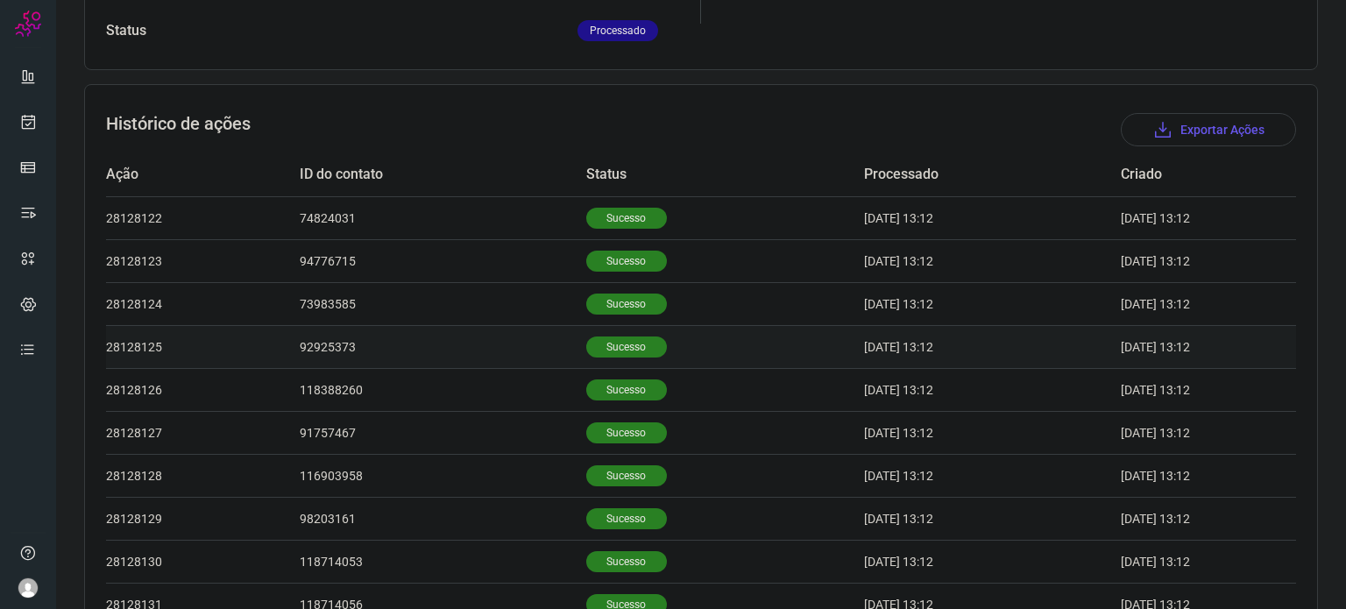
click at [604, 340] on p "Sucesso" at bounding box center [626, 347] width 81 height 21
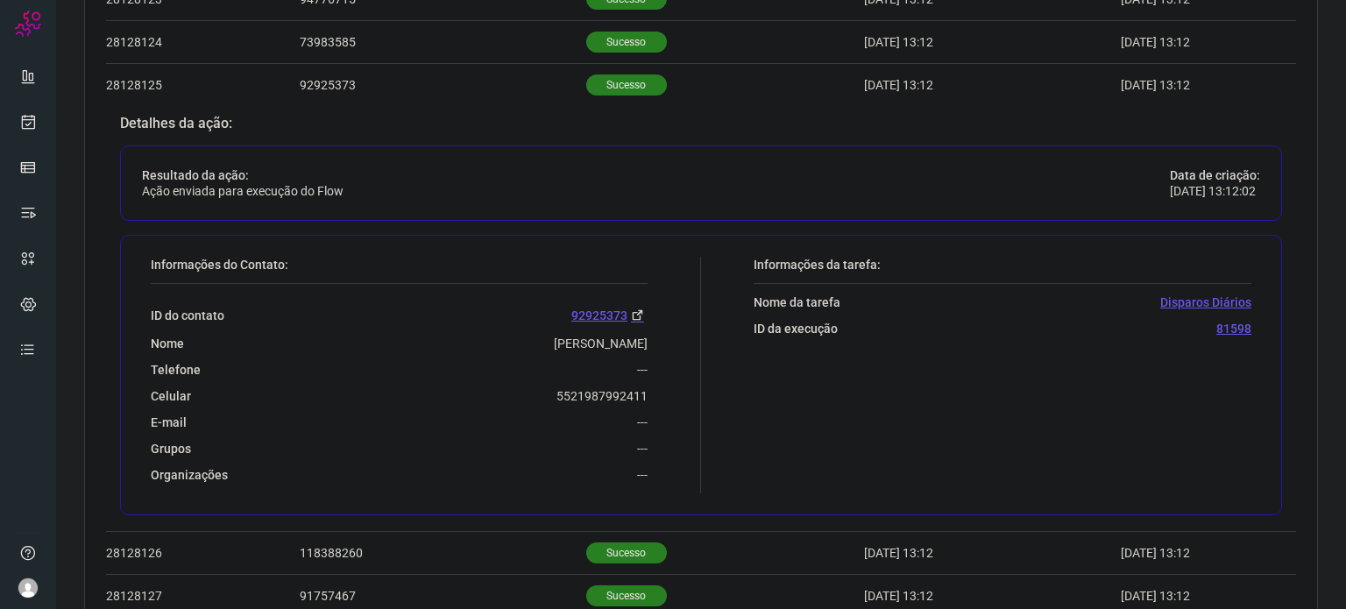
scroll to position [701, 0]
drag, startPoint x: 579, startPoint y: 394, endPoint x: 656, endPoint y: 387, distance: 76.5
click at [657, 388] on div "Informações do Contato: ID do contato 92925373 Nome Edmir Lyra De Moraes Telefo…" at bounding box center [421, 374] width 559 height 237
copy p "5521987992411"
